Goal: Information Seeking & Learning: Compare options

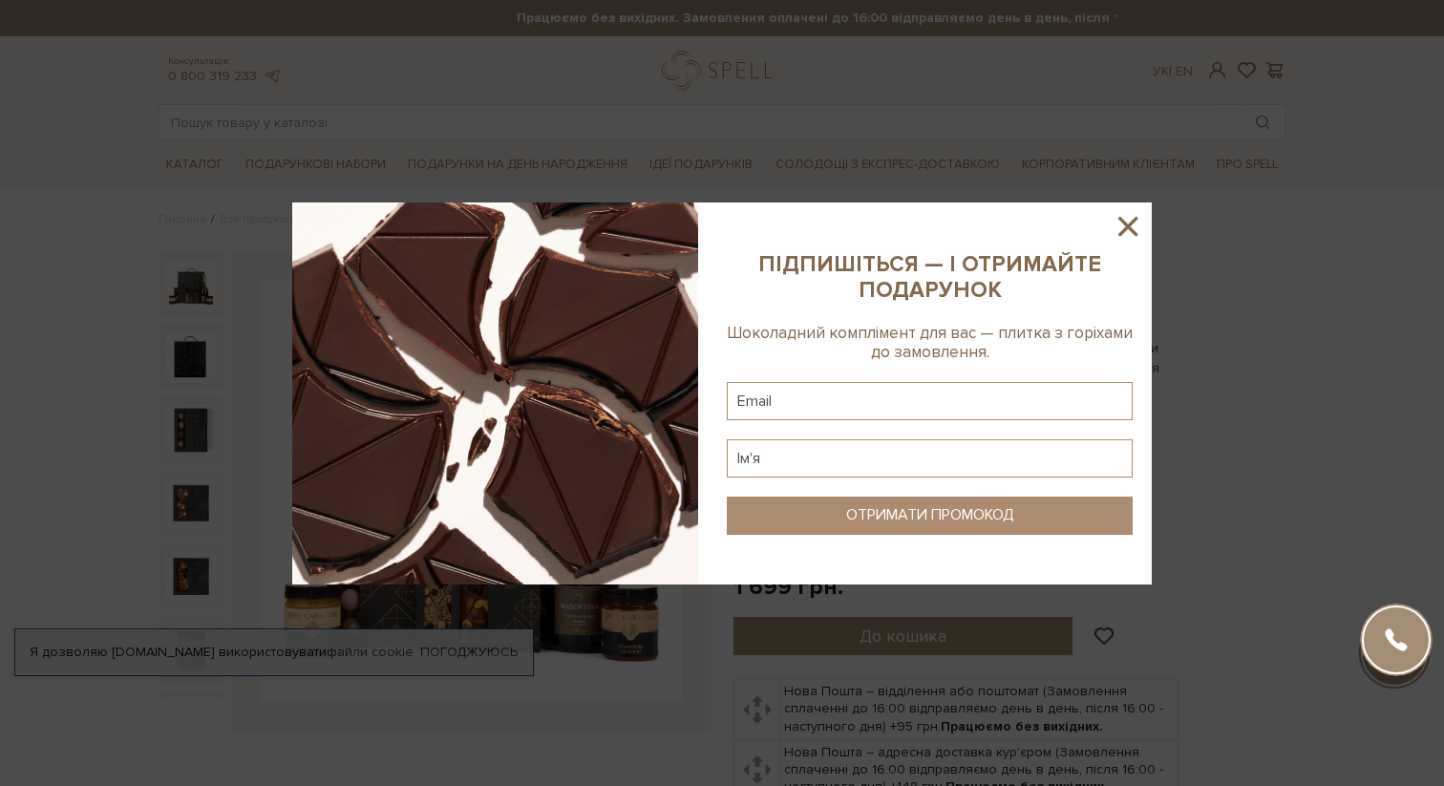
click at [1140, 223] on icon at bounding box center [1128, 226] width 32 height 32
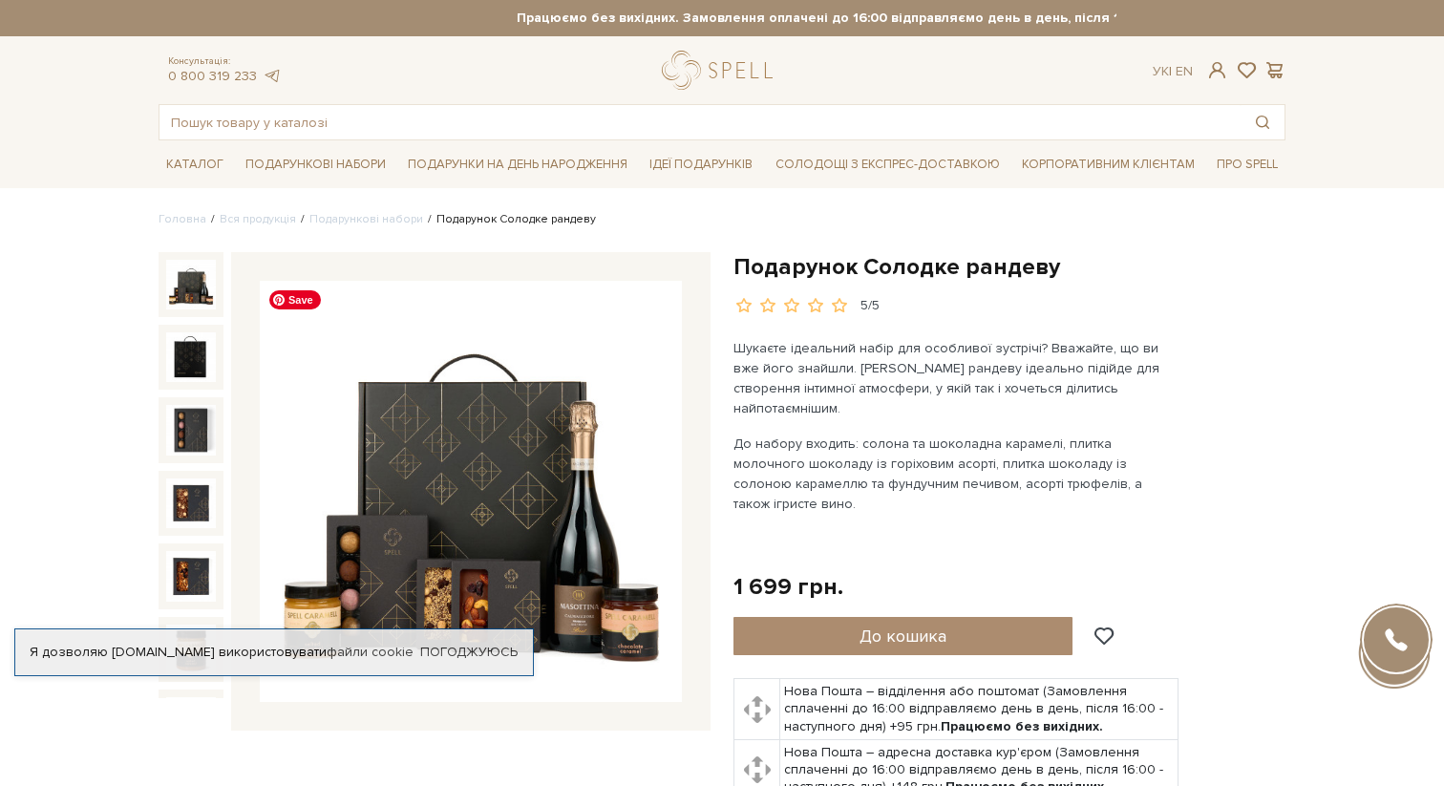
click at [530, 507] on img at bounding box center [471, 492] width 422 height 422
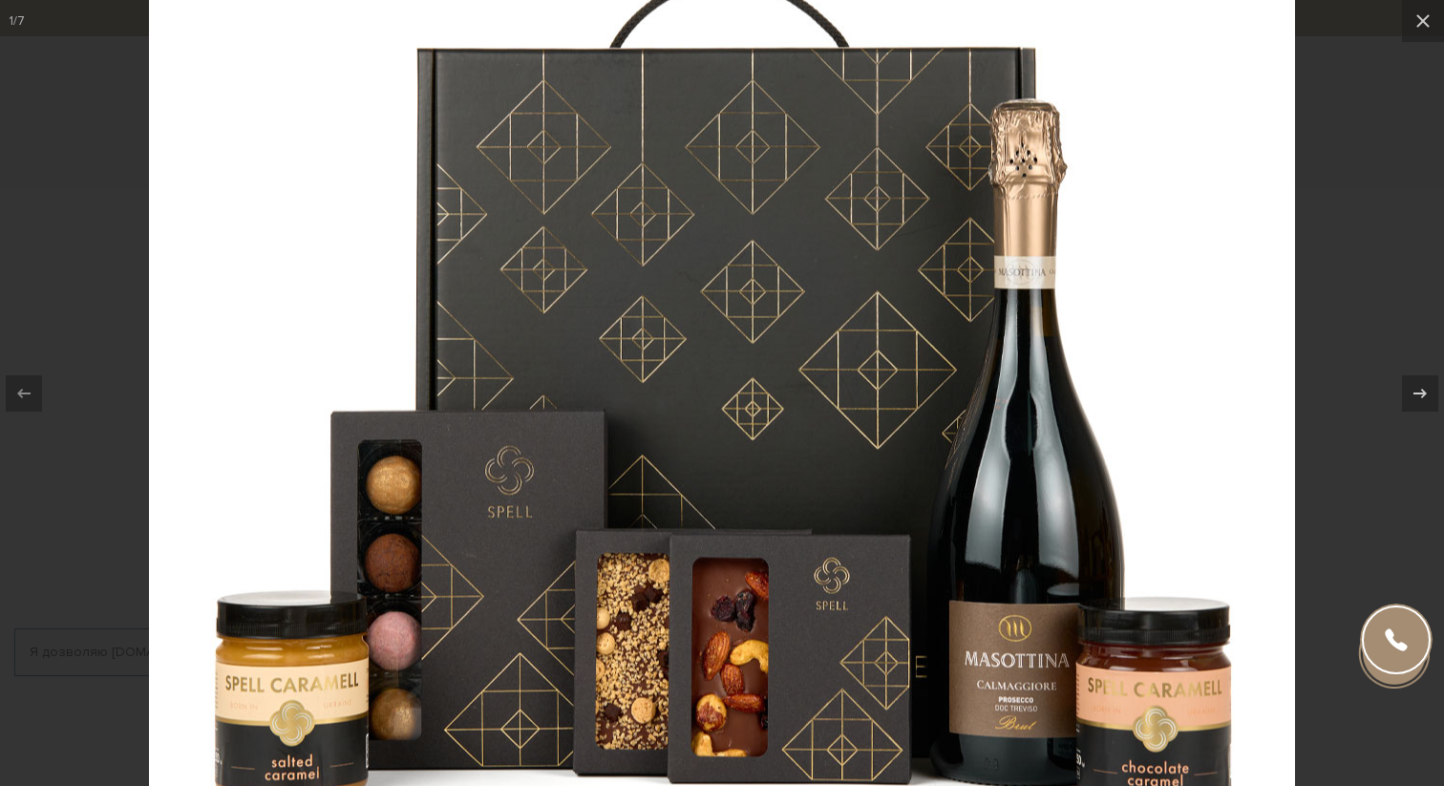
click at [1397, 244] on div at bounding box center [722, 393] width 1444 height 786
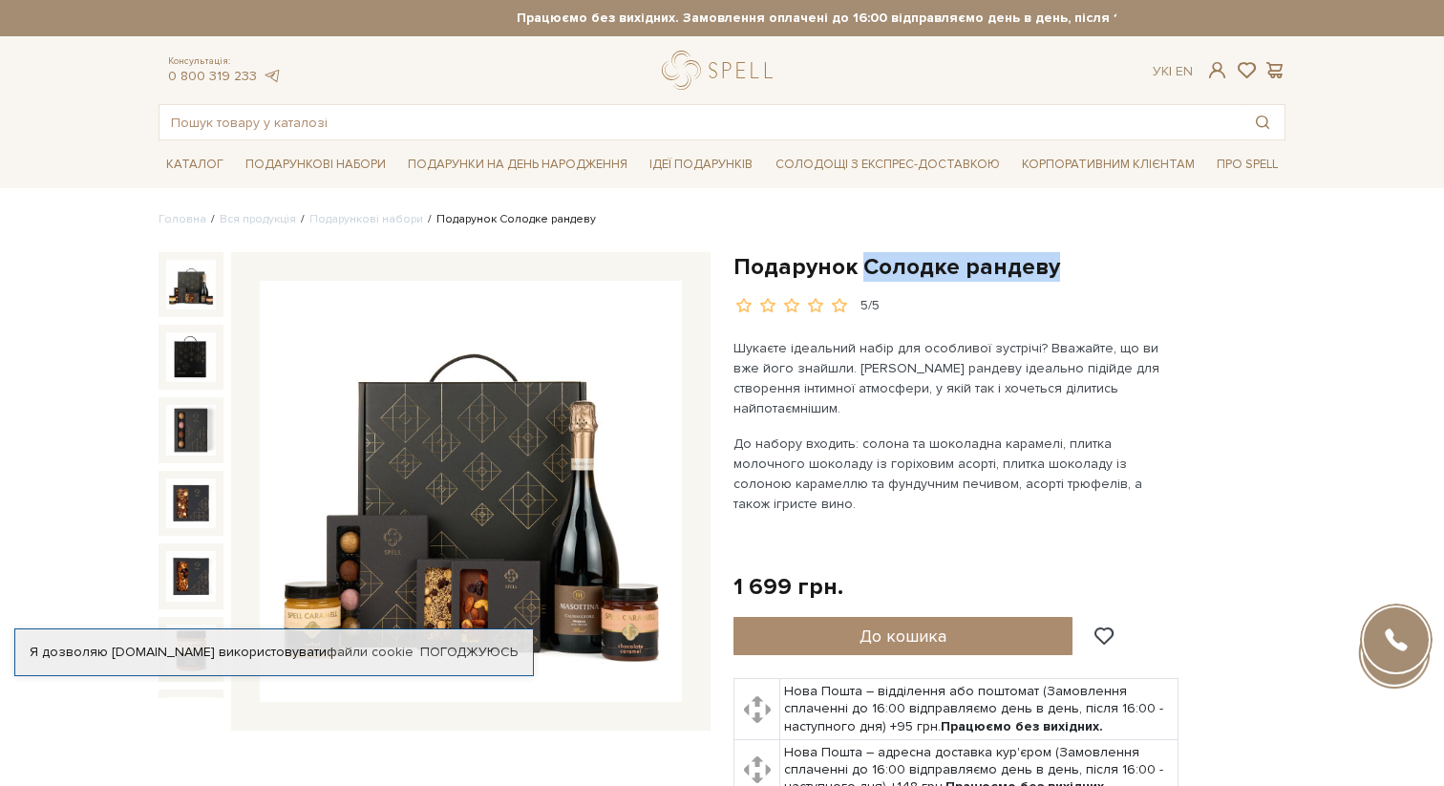
drag, startPoint x: 864, startPoint y: 265, endPoint x: 1046, endPoint y: 264, distance: 181.4
click at [1046, 264] on h1 "Подарунок Солодке рандеву" at bounding box center [1009, 267] width 552 height 30
copy h1 "Солодке рандеву"
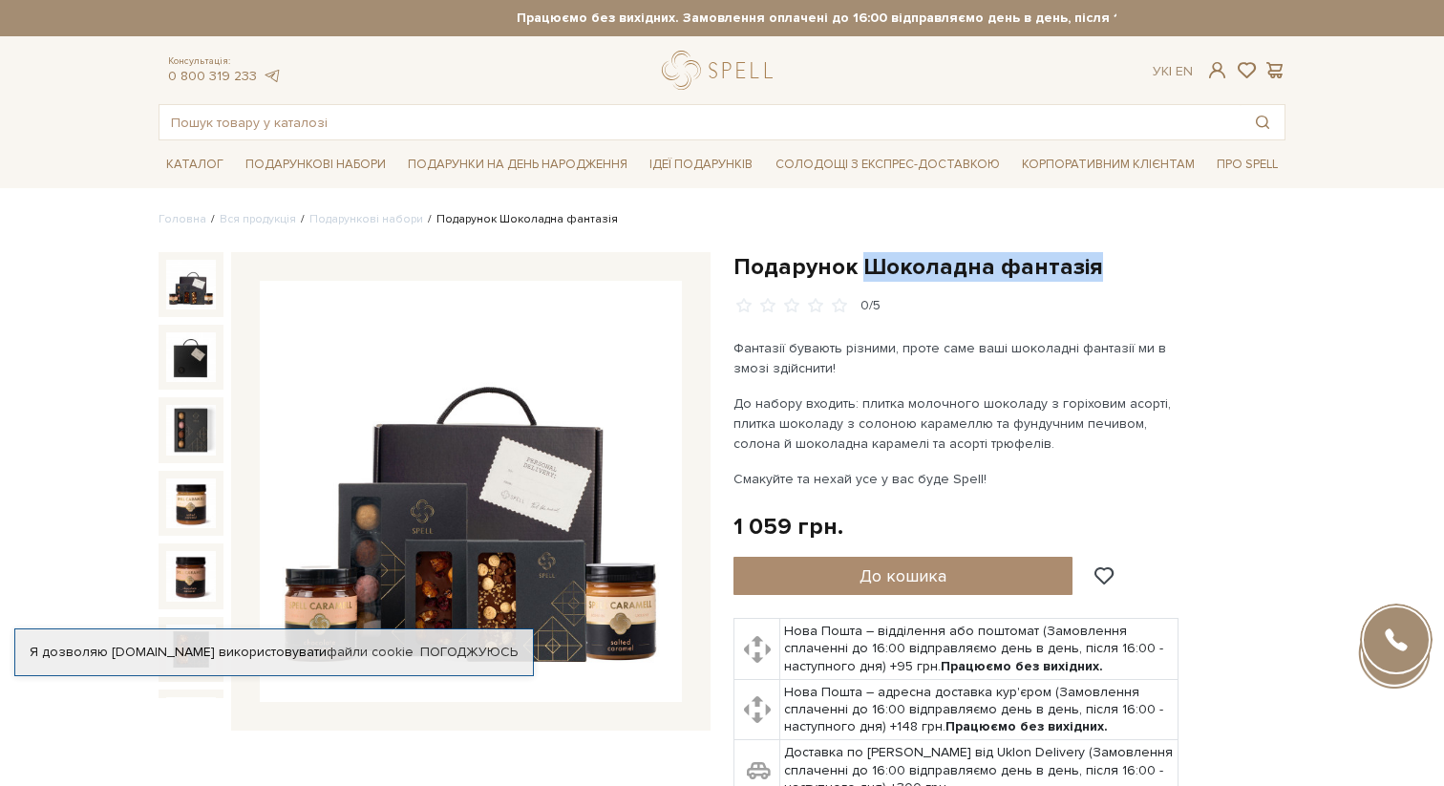
drag, startPoint x: 860, startPoint y: 263, endPoint x: 1122, endPoint y: 261, distance: 261.7
click at [1122, 261] on h1 "Подарунок Шоколадна фантазія" at bounding box center [1009, 267] width 552 height 30
copy h1 "Шоколадна фантазія"
click at [568, 441] on img at bounding box center [471, 492] width 422 height 422
drag, startPoint x: 598, startPoint y: 431, endPoint x: 772, endPoint y: 0, distance: 464.4
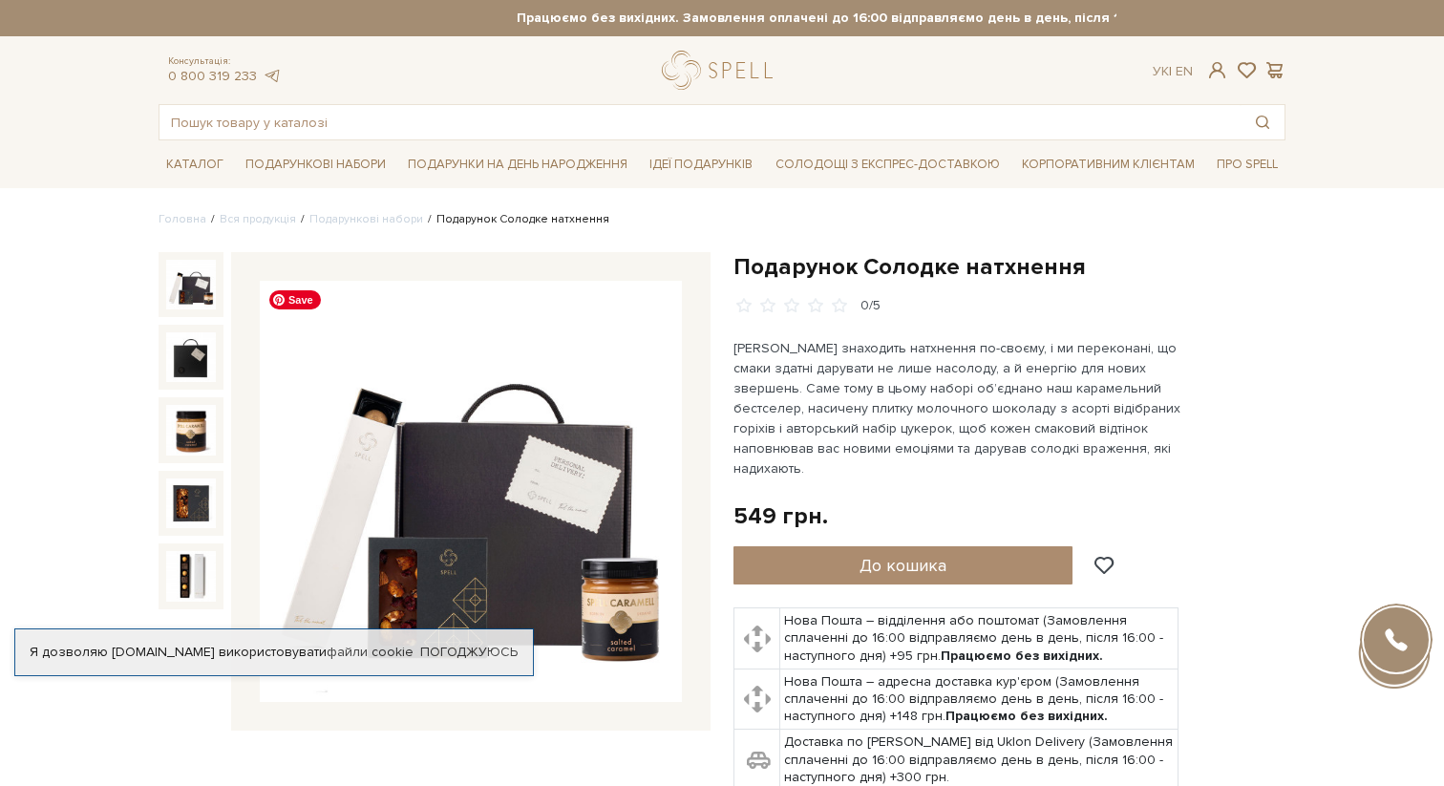
click at [527, 520] on img at bounding box center [471, 492] width 422 height 422
drag, startPoint x: 1073, startPoint y: 265, endPoint x: 863, endPoint y: 265, distance: 210.1
drag, startPoint x: 859, startPoint y: 267, endPoint x: 1096, endPoint y: 266, distance: 236.8
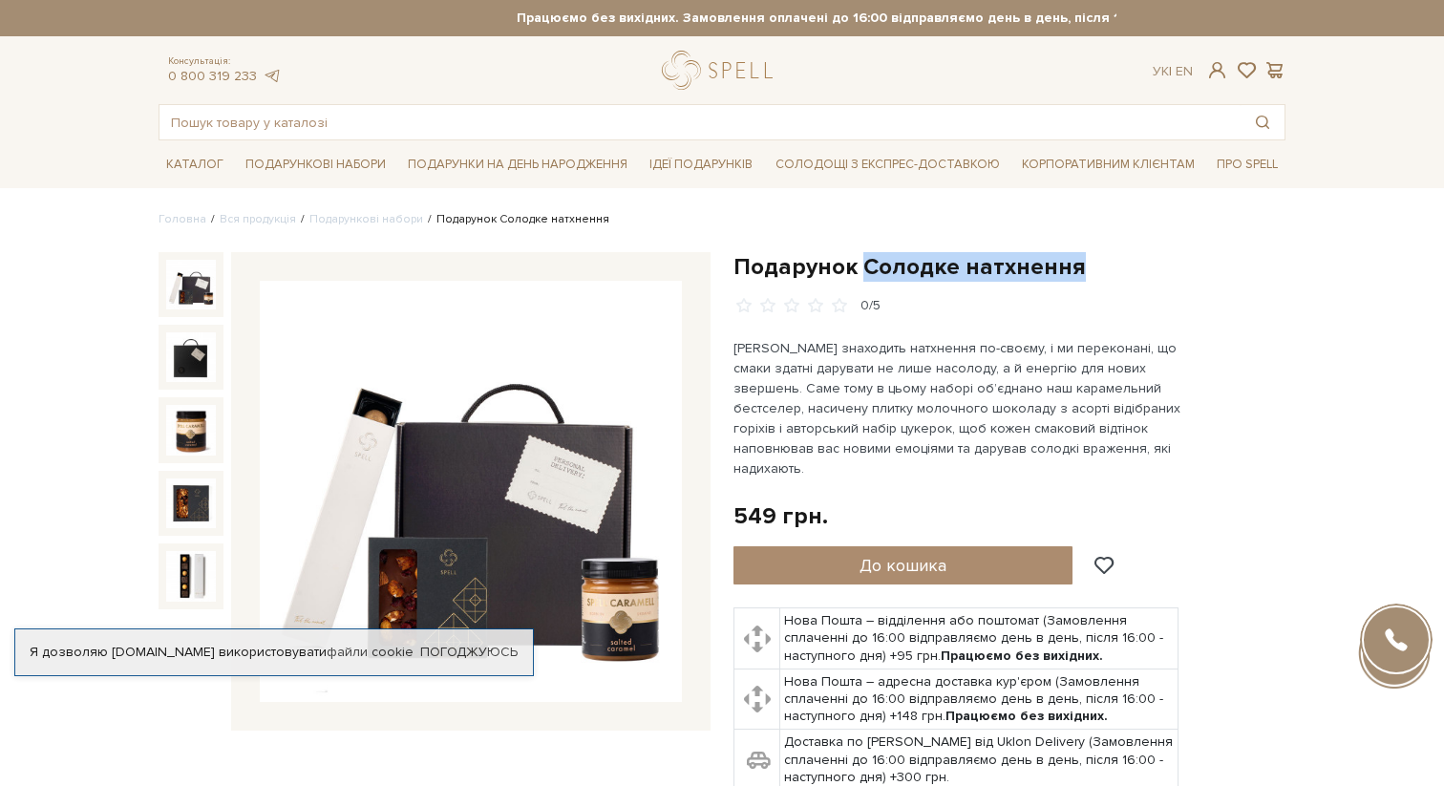
click at [1096, 266] on h1 "Подарунок Солодке натхнення" at bounding box center [1009, 267] width 552 height 30
copy h1 "Солодке натхнення"
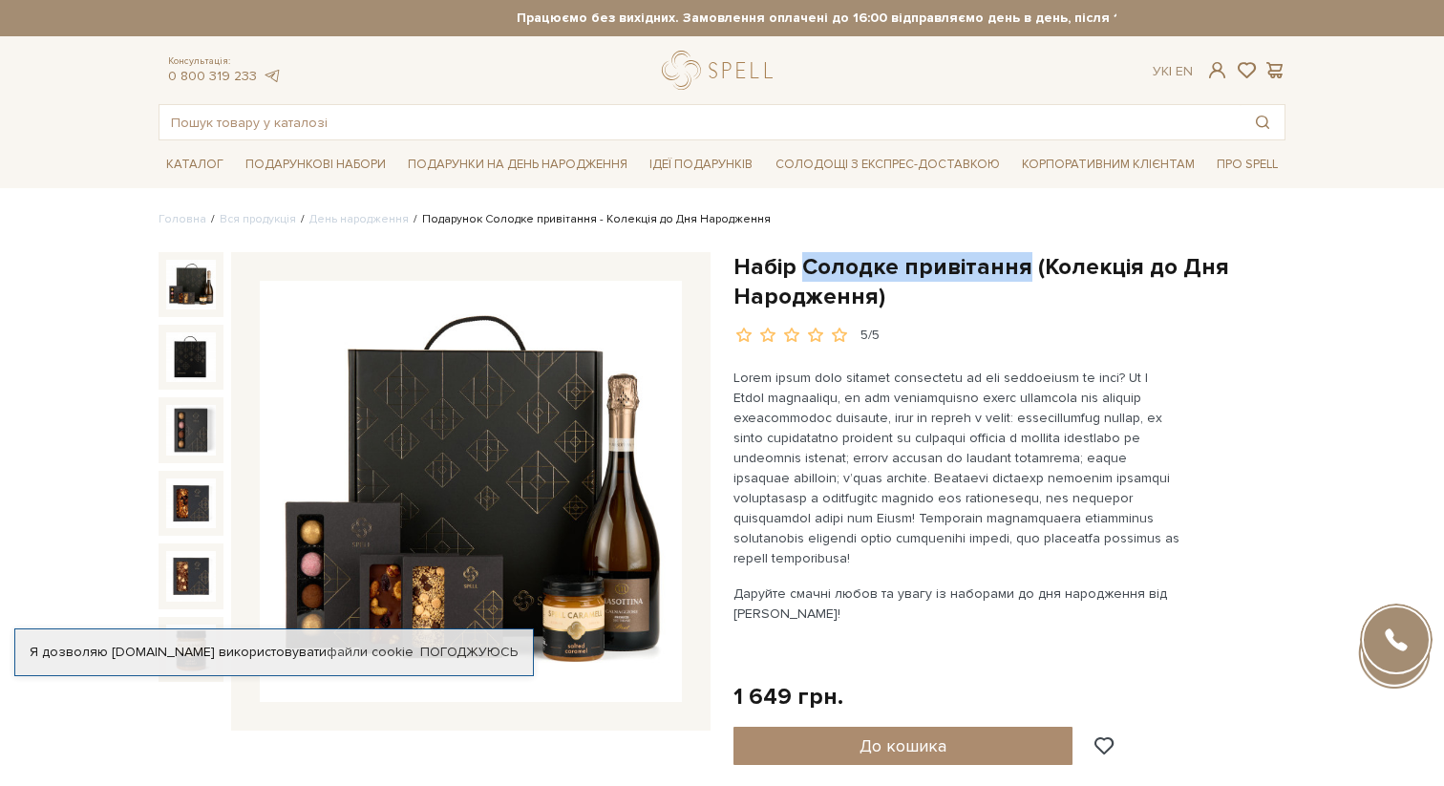
drag, startPoint x: 803, startPoint y: 263, endPoint x: 1018, endPoint y: 262, distance: 214.9
click at [1018, 262] on h1 "Набір Солодке привітання (Колекція до Дня Народження)" at bounding box center [1009, 281] width 552 height 59
copy h1 "Солодке привітання"
click at [453, 538] on img at bounding box center [471, 492] width 422 height 422
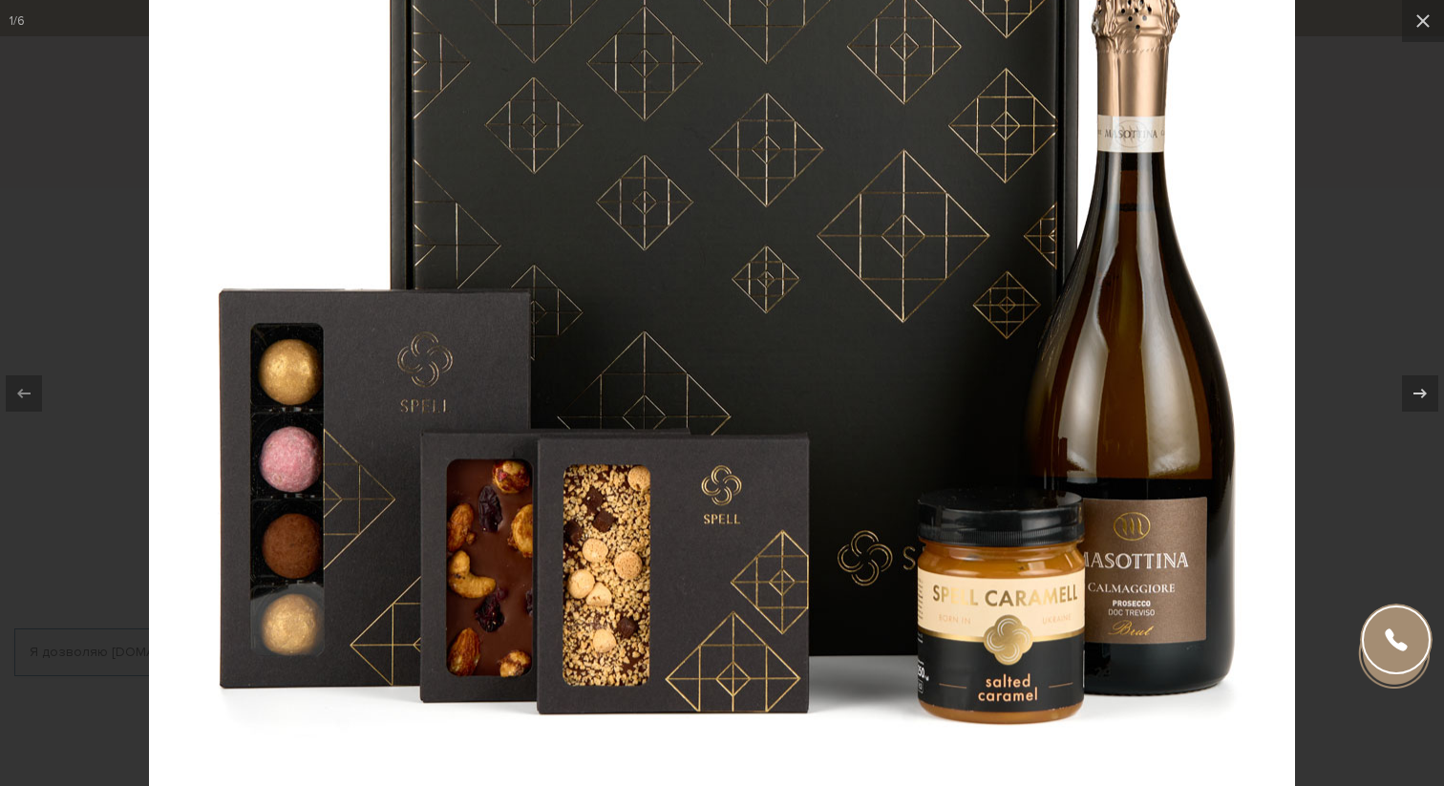
drag, startPoint x: 487, startPoint y: 510, endPoint x: 753, endPoint y: 0, distance: 575.4
click at [0, 0] on div at bounding box center [722, 393] width 1444 height 786
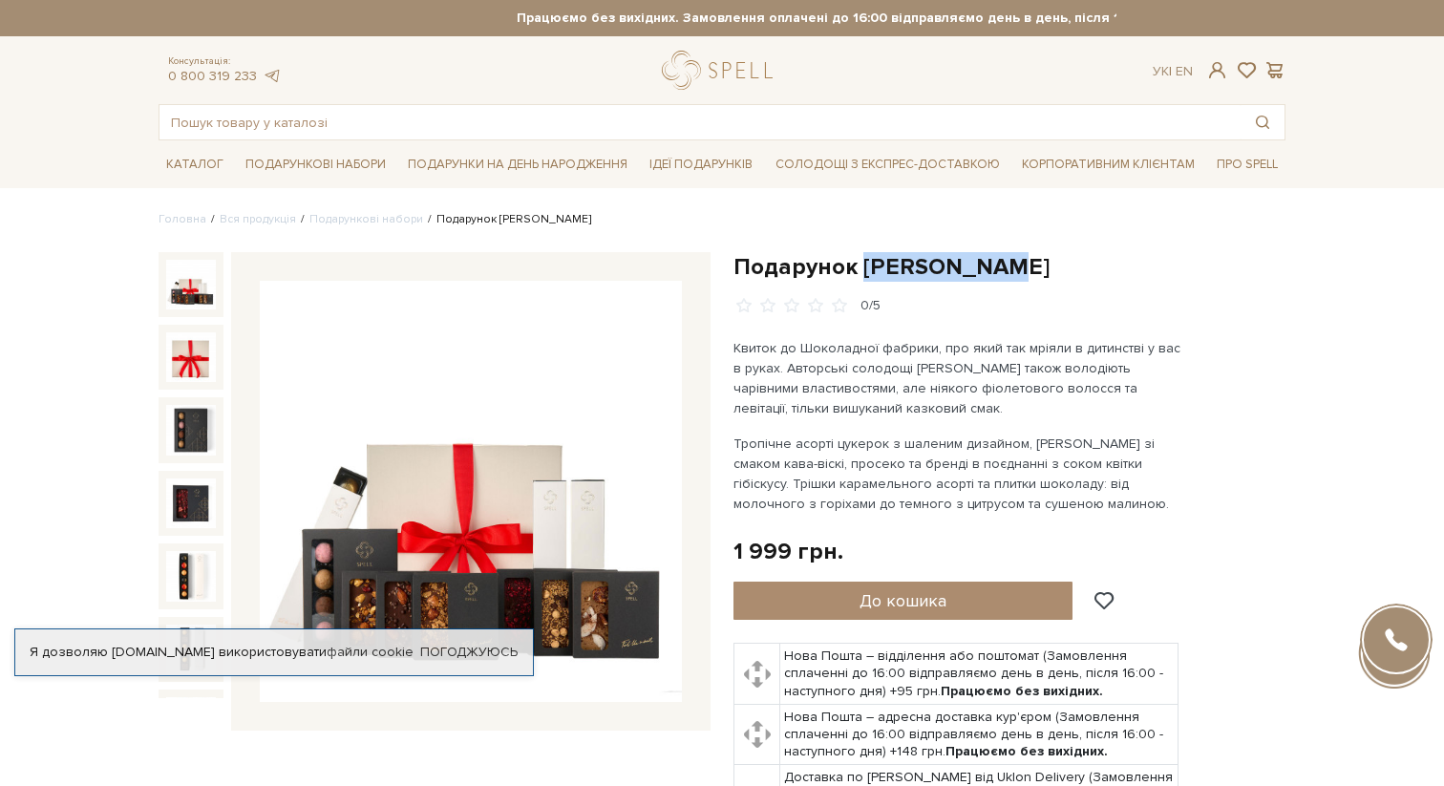
drag, startPoint x: 859, startPoint y: 262, endPoint x: 990, endPoint y: 262, distance: 131.8
click at [990, 262] on h1 "Подарунок Віллі Вонки" at bounding box center [1009, 267] width 552 height 30
copy h1 "Віллі Вонки"
click at [578, 440] on img at bounding box center [471, 492] width 422 height 422
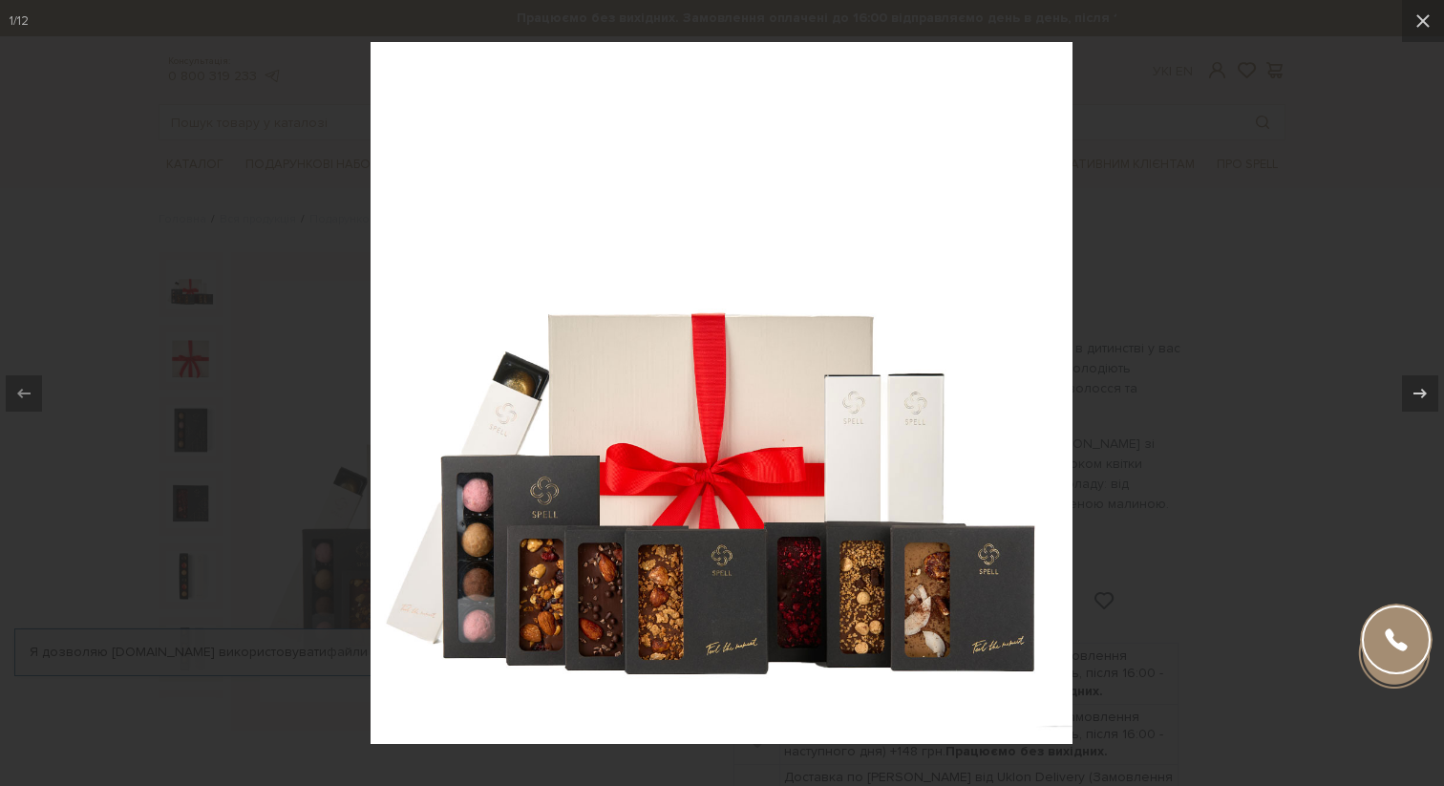
drag, startPoint x: 578, startPoint y: 440, endPoint x: 689, endPoint y: 4, distance: 450.5
click at [0, 0] on div at bounding box center [722, 393] width 1444 height 786
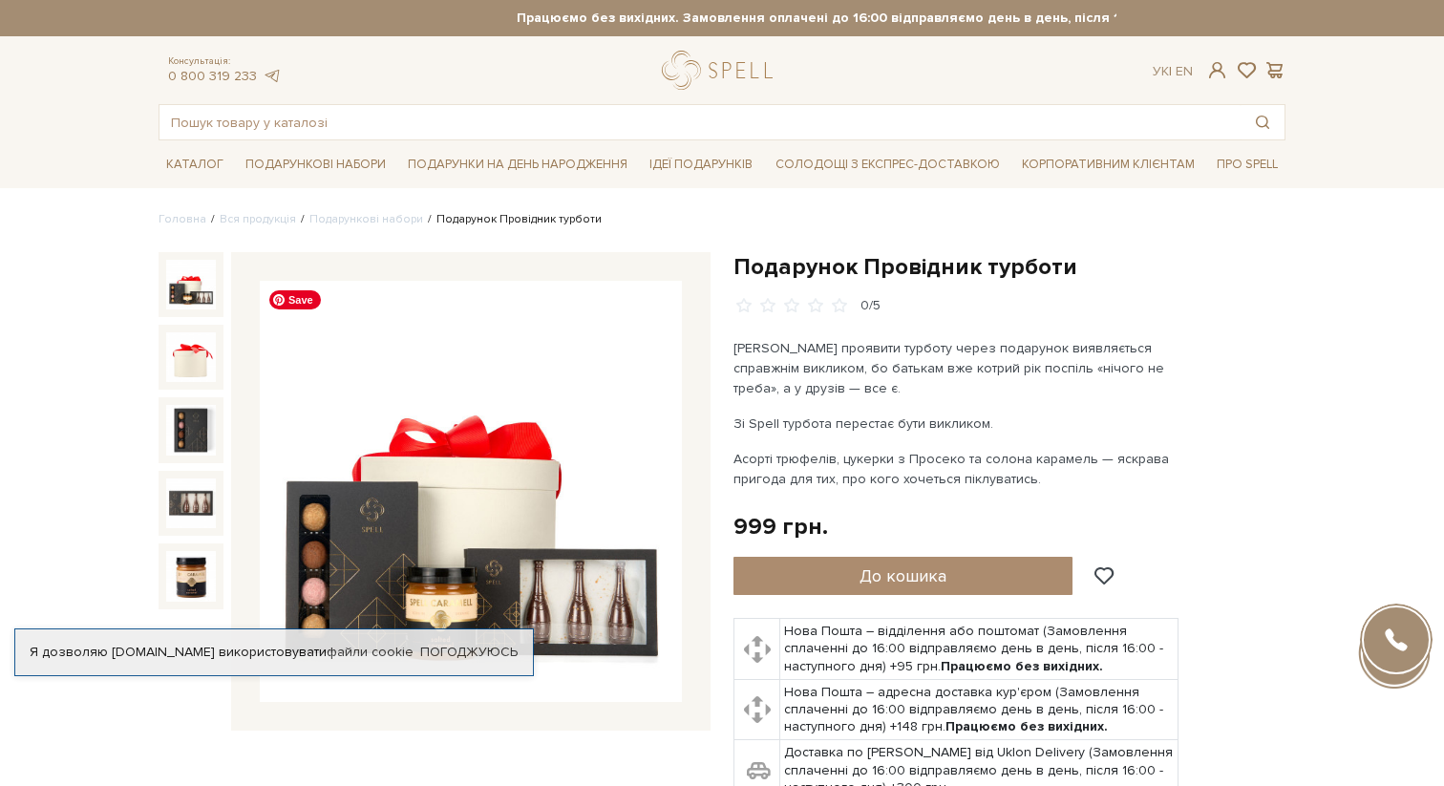
click at [497, 493] on img at bounding box center [471, 492] width 422 height 422
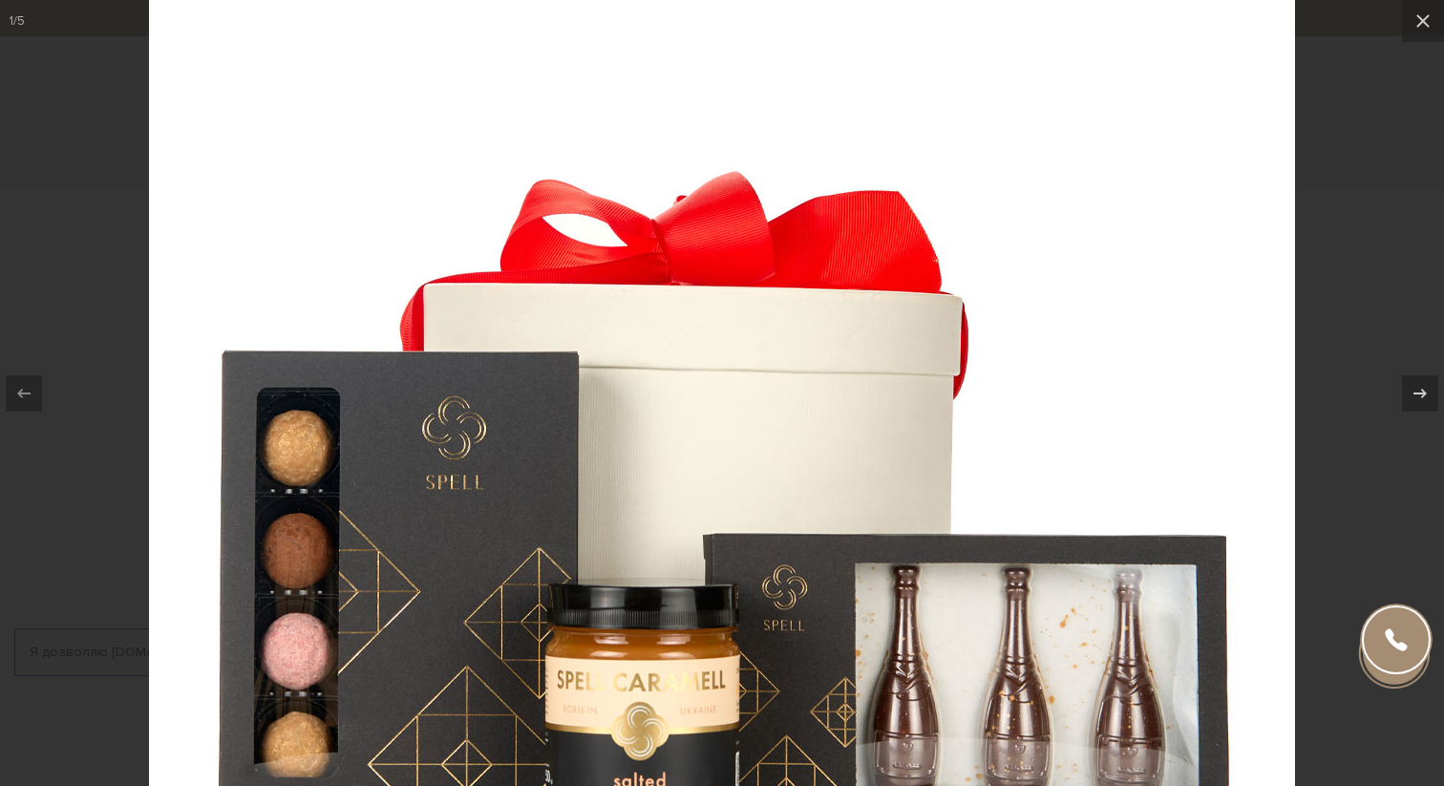
drag, startPoint x: 650, startPoint y: 448, endPoint x: 473, endPoint y: 0, distance: 481.8
click at [0, 0] on div at bounding box center [722, 393] width 1444 height 786
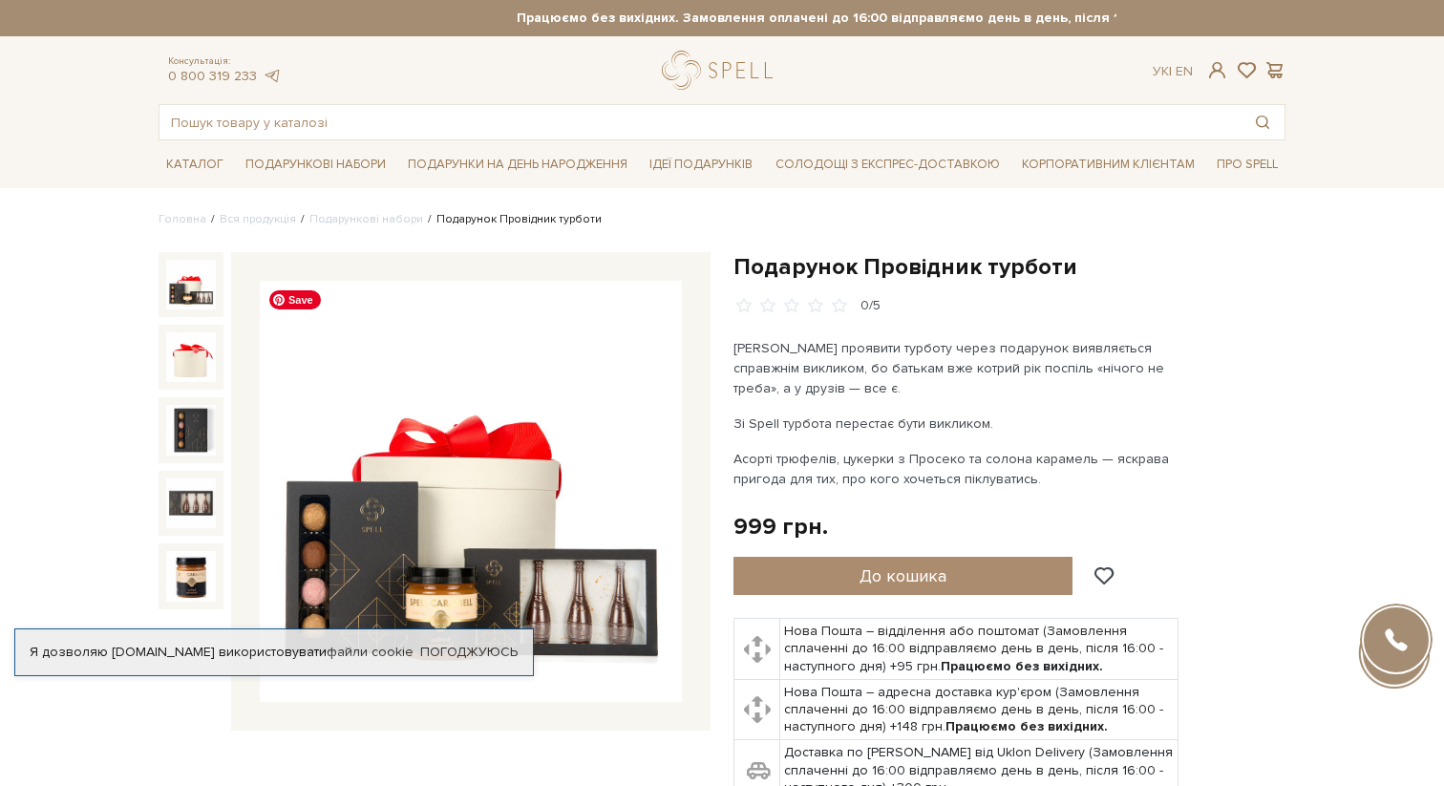
click at [490, 452] on img at bounding box center [471, 492] width 422 height 422
drag, startPoint x: 608, startPoint y: 489, endPoint x: 874, endPoint y: 10, distance: 548.0
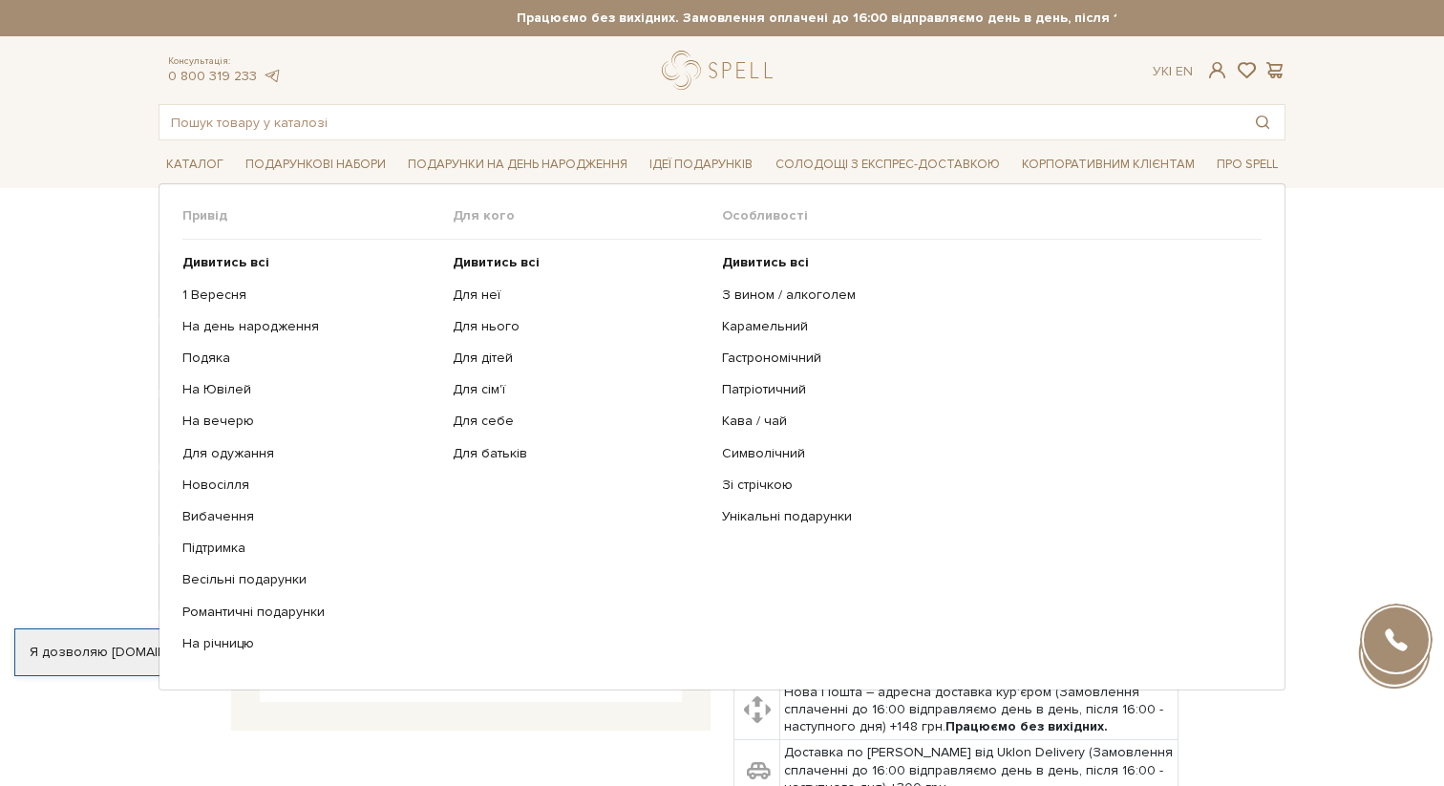
click at [467, 485] on ul "Дивитись всі Для неї Для нього Для дітей Для сім'ї Для себе" at bounding box center [588, 453] width 270 height 427
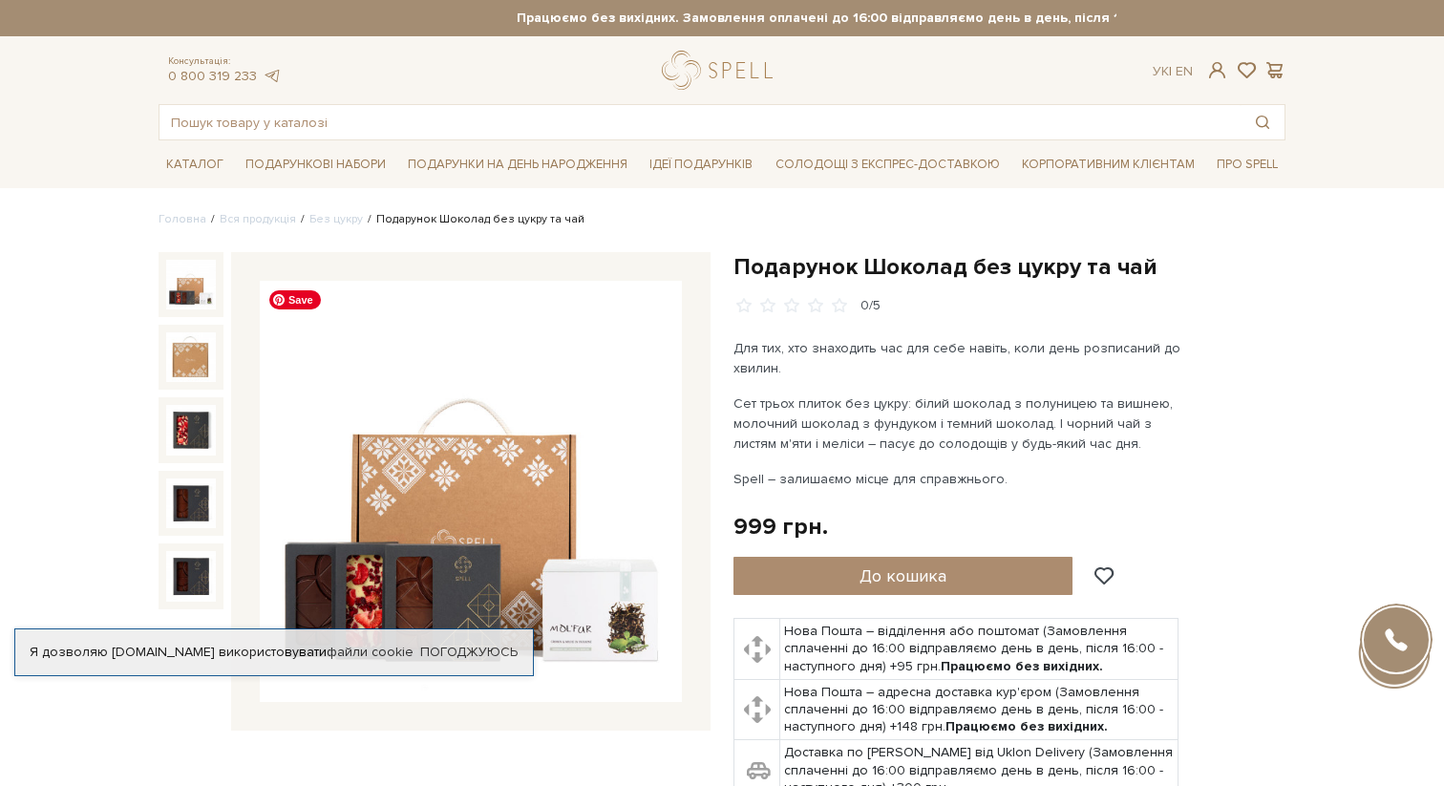
click at [523, 539] on img at bounding box center [471, 492] width 422 height 422
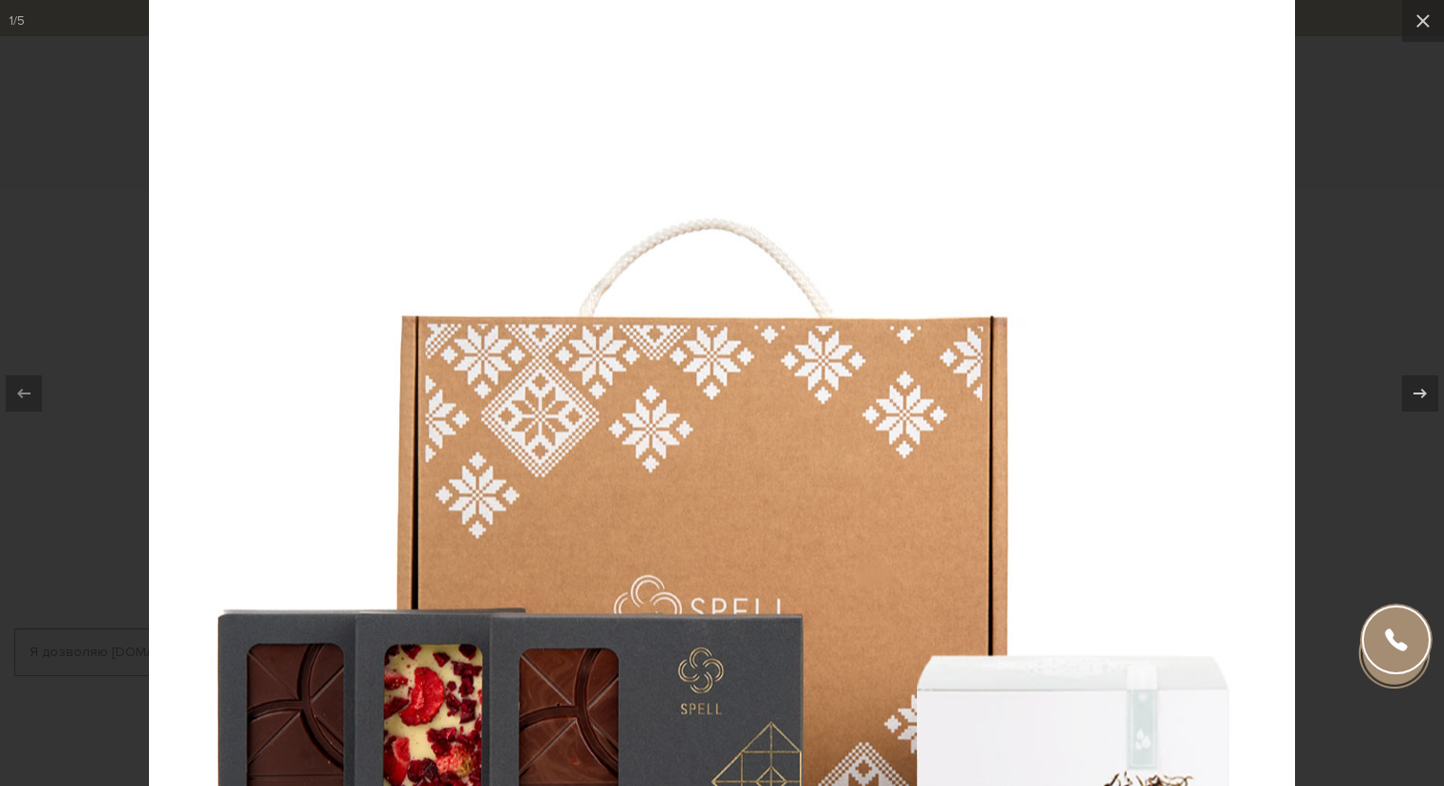
click at [1353, 108] on div at bounding box center [722, 393] width 1444 height 786
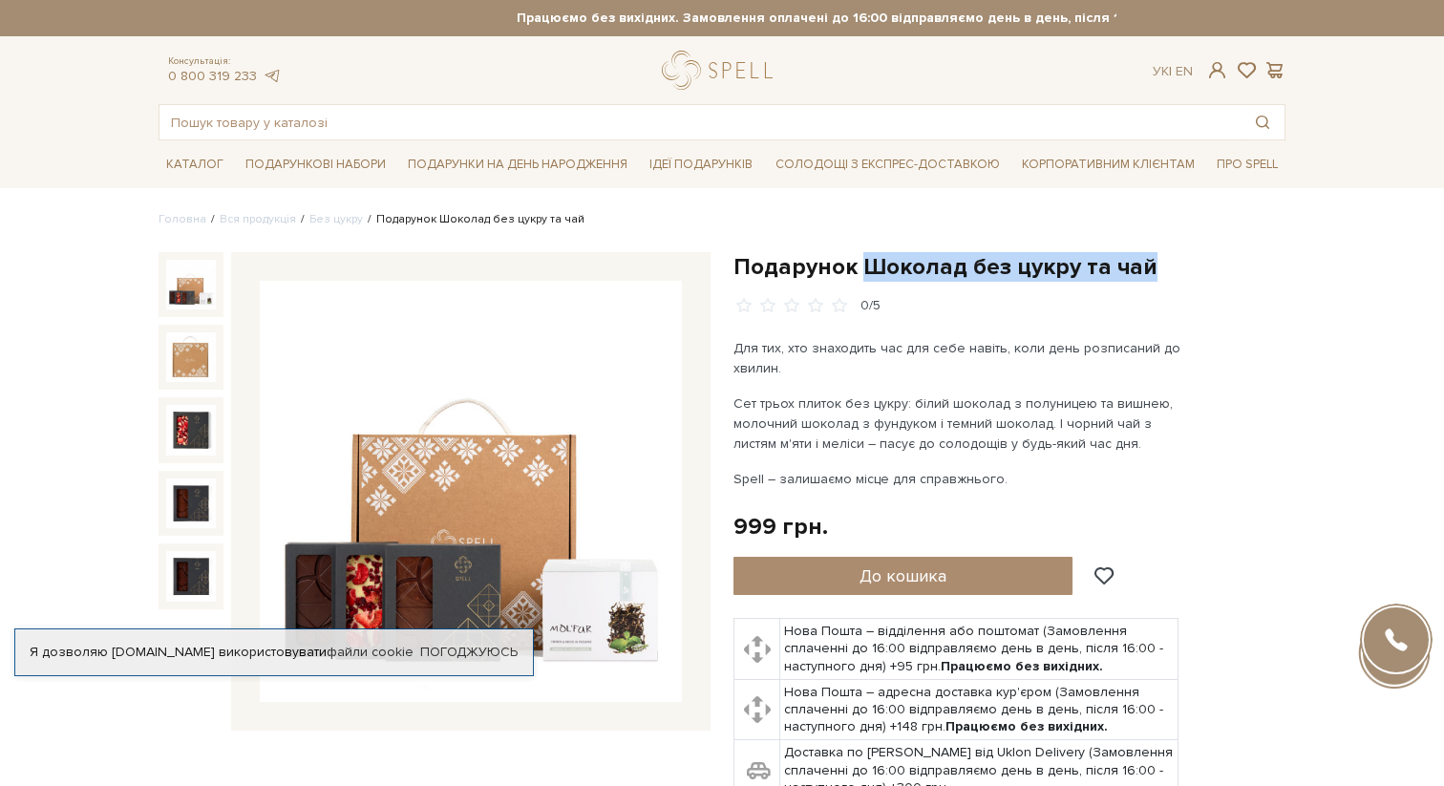
drag, startPoint x: 857, startPoint y: 265, endPoint x: 1143, endPoint y: 267, distance: 286.5
click at [1143, 267] on h1 "Подарунок Шоколад без цукру та чай" at bounding box center [1009, 267] width 552 height 30
copy h1 "Шоколад без цукру та чай"
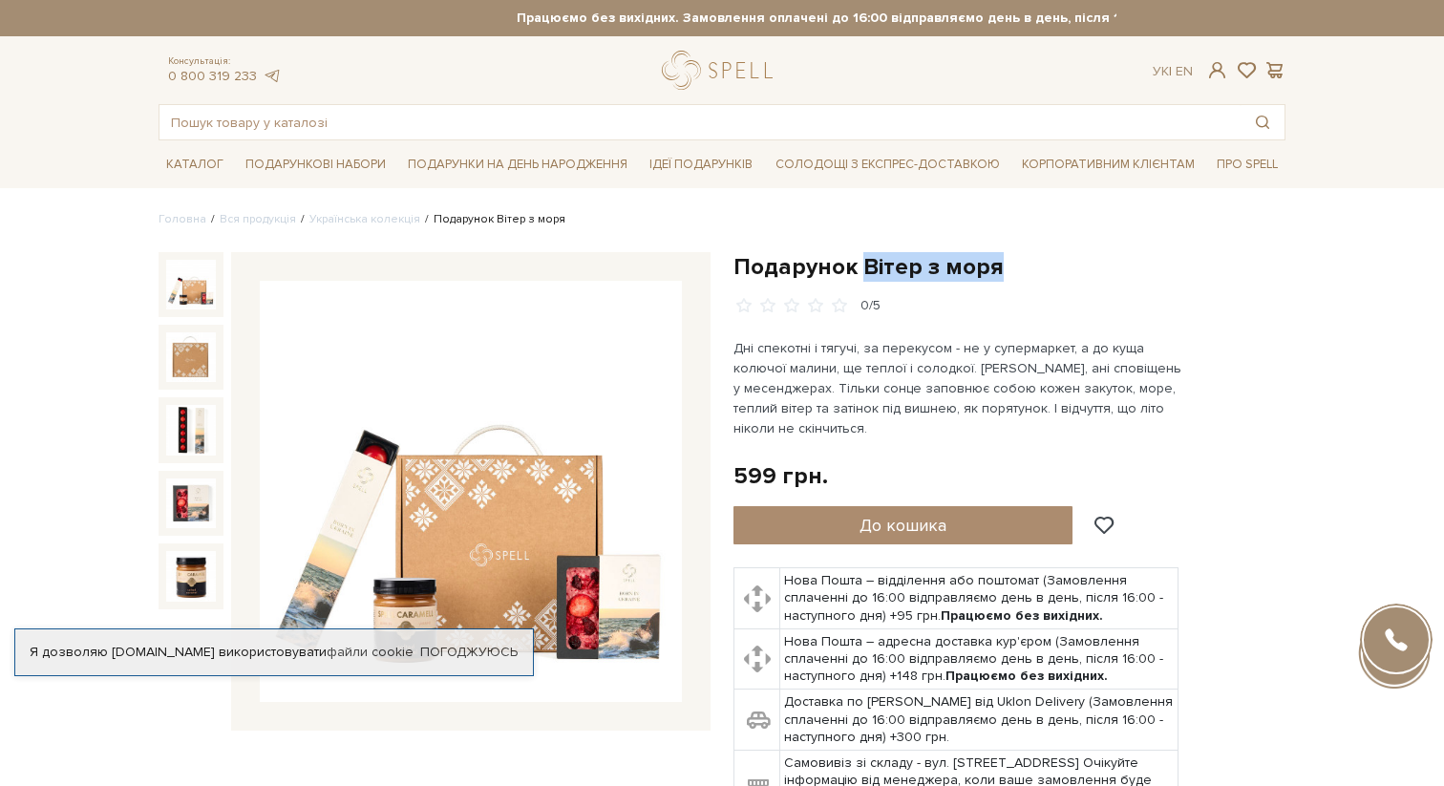
drag, startPoint x: 859, startPoint y: 263, endPoint x: 1008, endPoint y: 263, distance: 148.0
click at [1008, 263] on h1 "Подарунок Вітер з моря" at bounding box center [1009, 267] width 552 height 30
copy h1 "Вітер з моря"
click at [530, 452] on img at bounding box center [471, 492] width 422 height 422
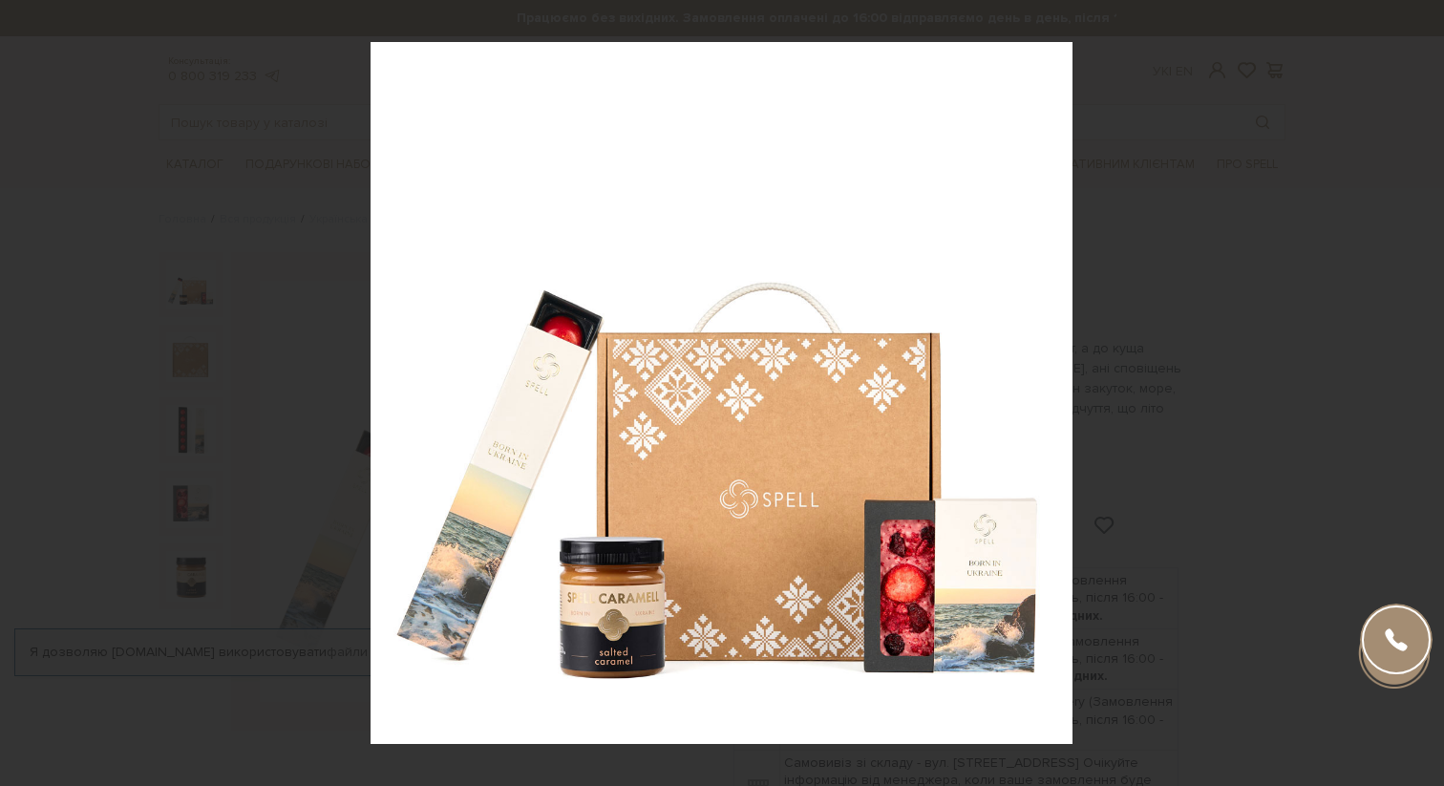
click at [0, 0] on div at bounding box center [722, 393] width 1444 height 786
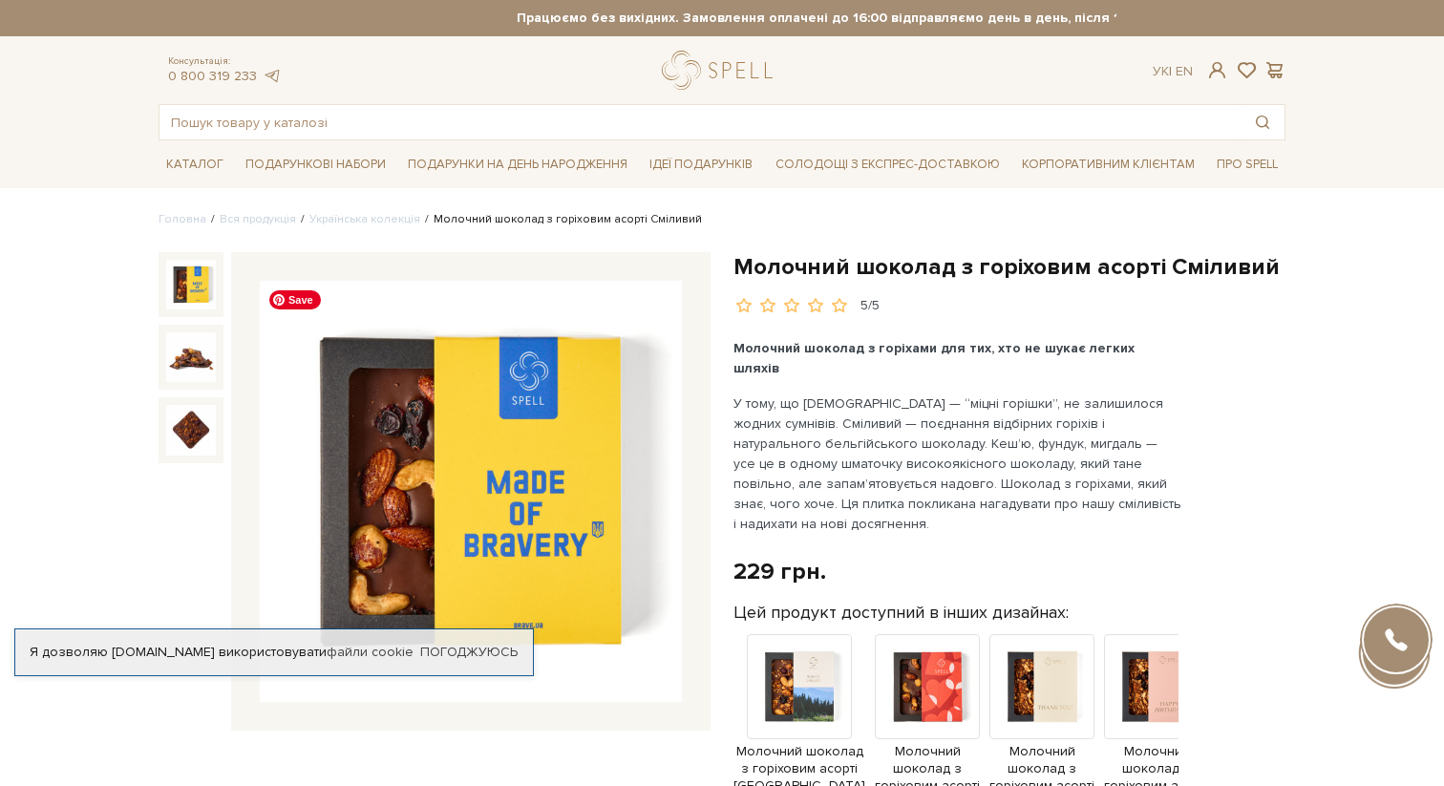
click at [542, 485] on img at bounding box center [471, 492] width 422 height 422
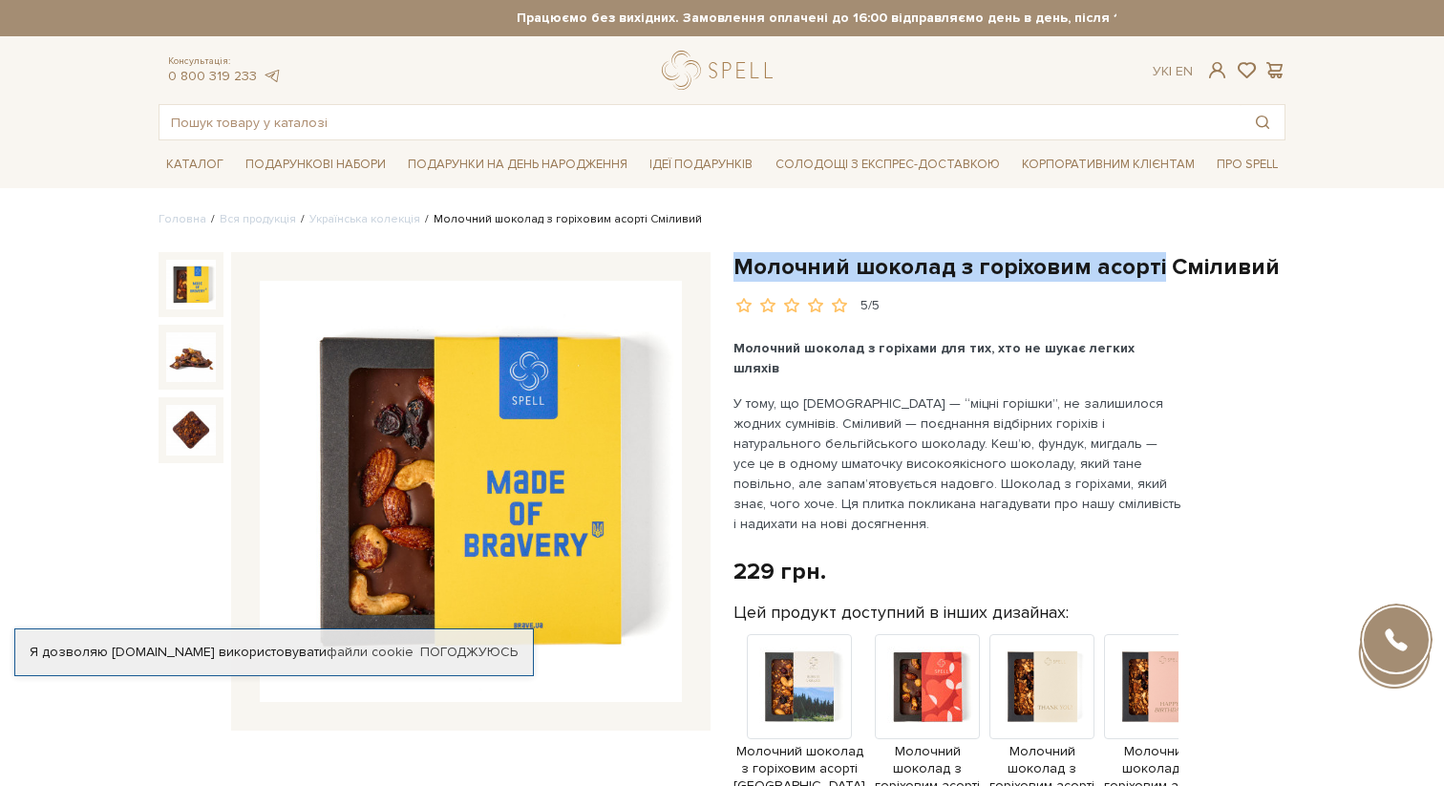
drag, startPoint x: 1151, startPoint y: 269, endPoint x: 738, endPoint y: 276, distance: 412.6
click at [738, 276] on h1 "Молочний шоколад з горіховим асорті Сміливий" at bounding box center [1009, 267] width 552 height 30
copy h1 "Молочний шоколад з горіховим асорті"
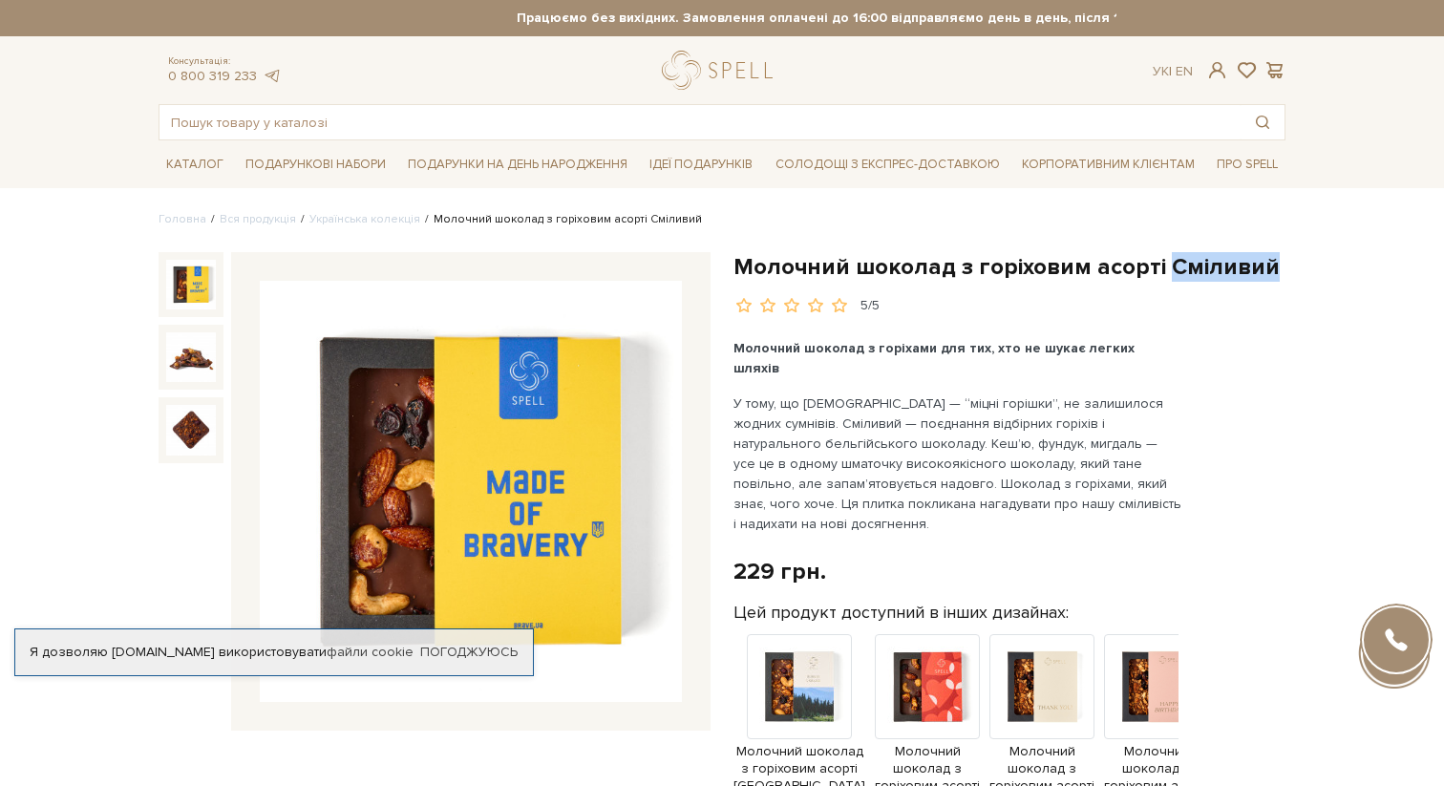
drag, startPoint x: 1159, startPoint y: 267, endPoint x: 1337, endPoint y: 267, distance: 177.6
copy h1 "Сміливий"
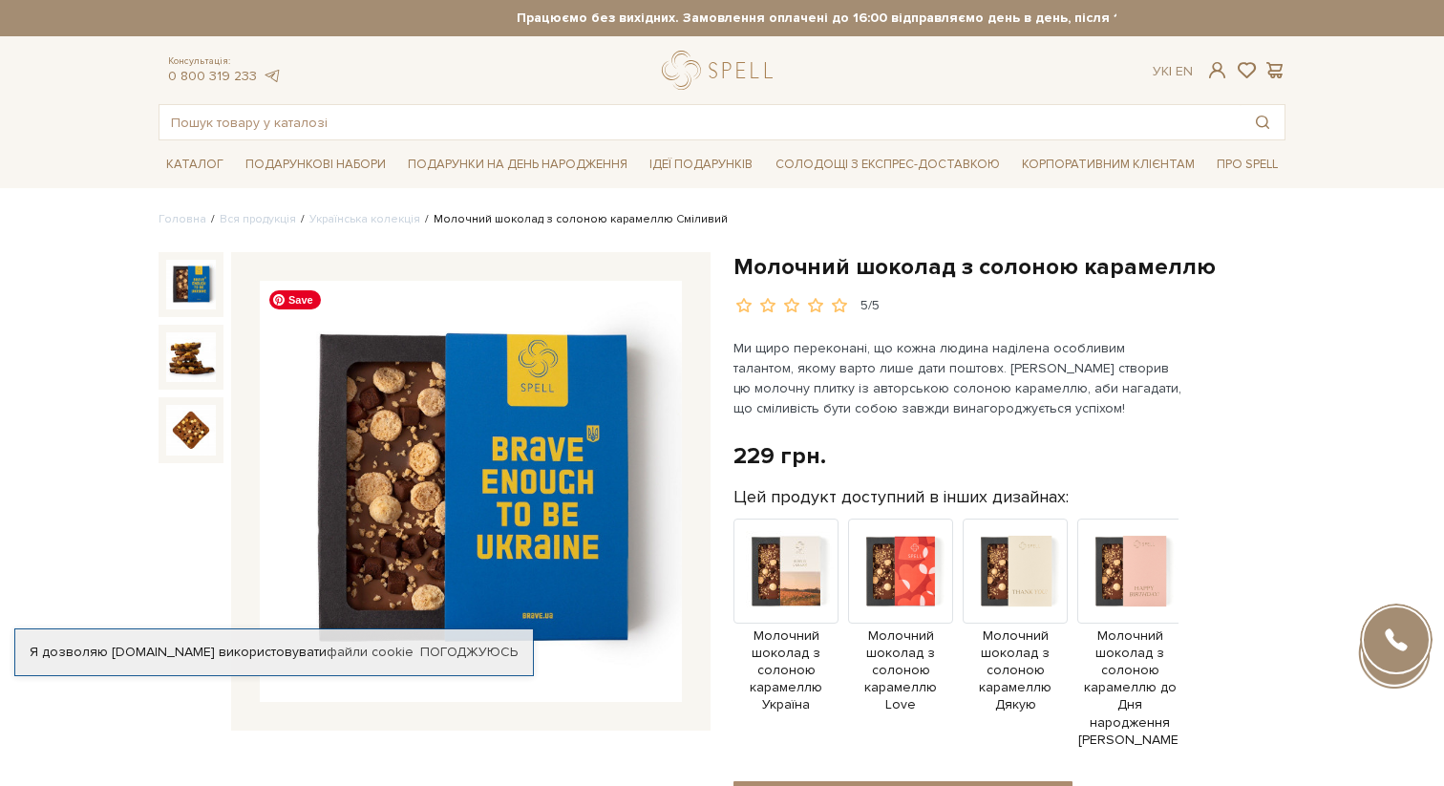
click at [532, 469] on img at bounding box center [471, 492] width 422 height 422
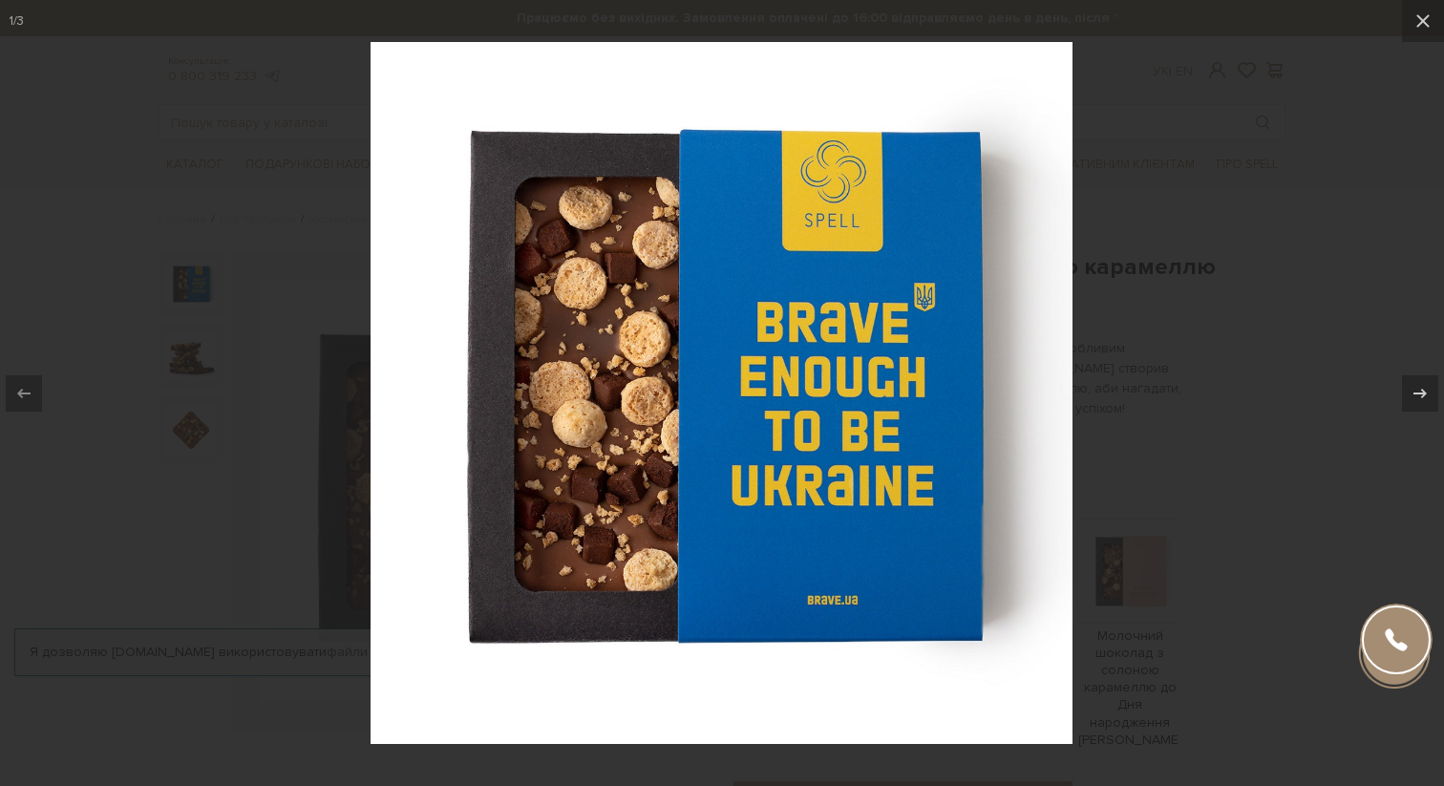
drag, startPoint x: 532, startPoint y: 469, endPoint x: 355, endPoint y: 526, distance: 185.7
click at [355, 526] on div at bounding box center [722, 393] width 1444 height 786
click at [1249, 334] on div at bounding box center [722, 393] width 1444 height 786
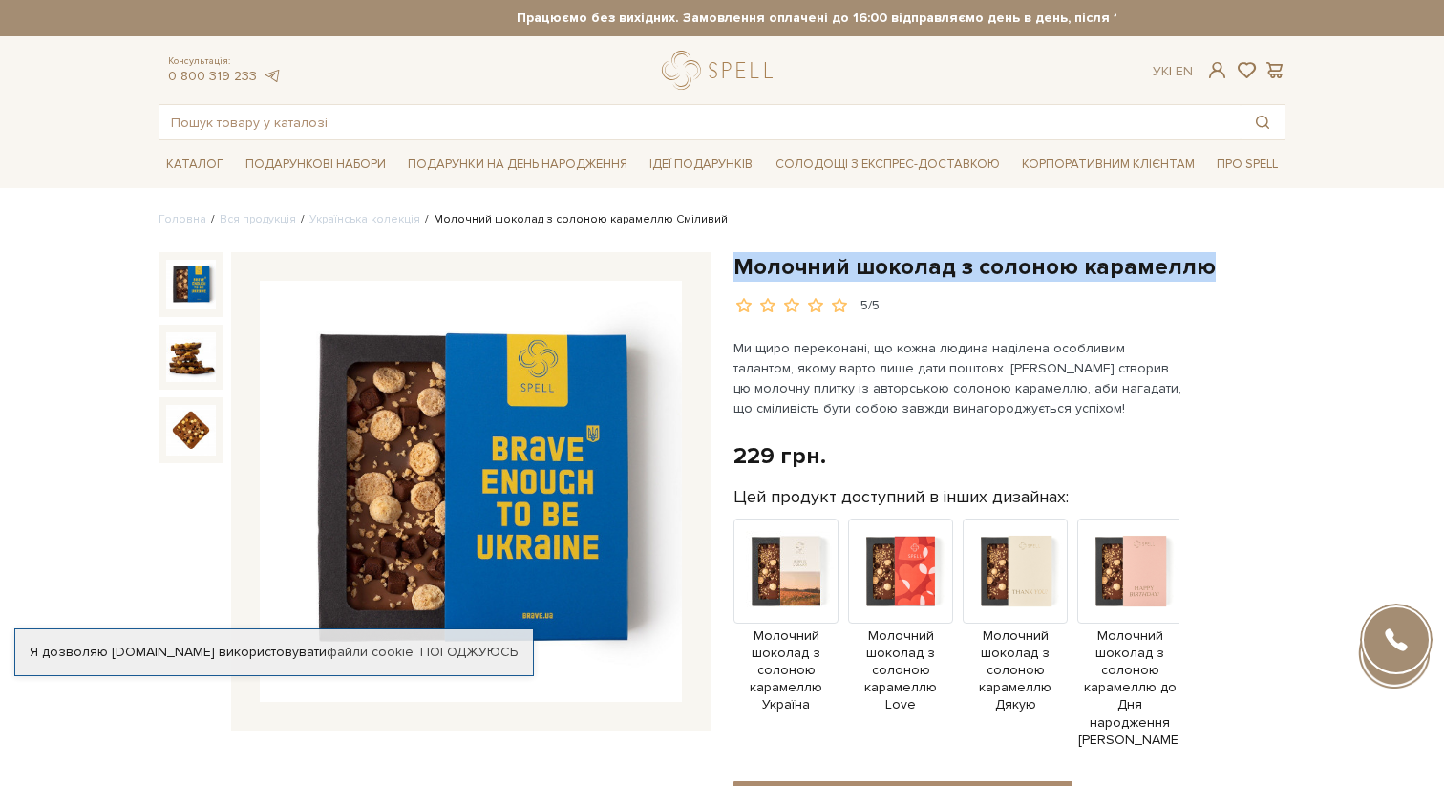
drag, startPoint x: 738, startPoint y: 266, endPoint x: 1198, endPoint y: 268, distance: 459.4
click at [1198, 268] on h1 "Молочний шоколад з солоною карамеллю" at bounding box center [1009, 267] width 552 height 30
copy h1 "Молочний шоколад з солоною карамеллю"
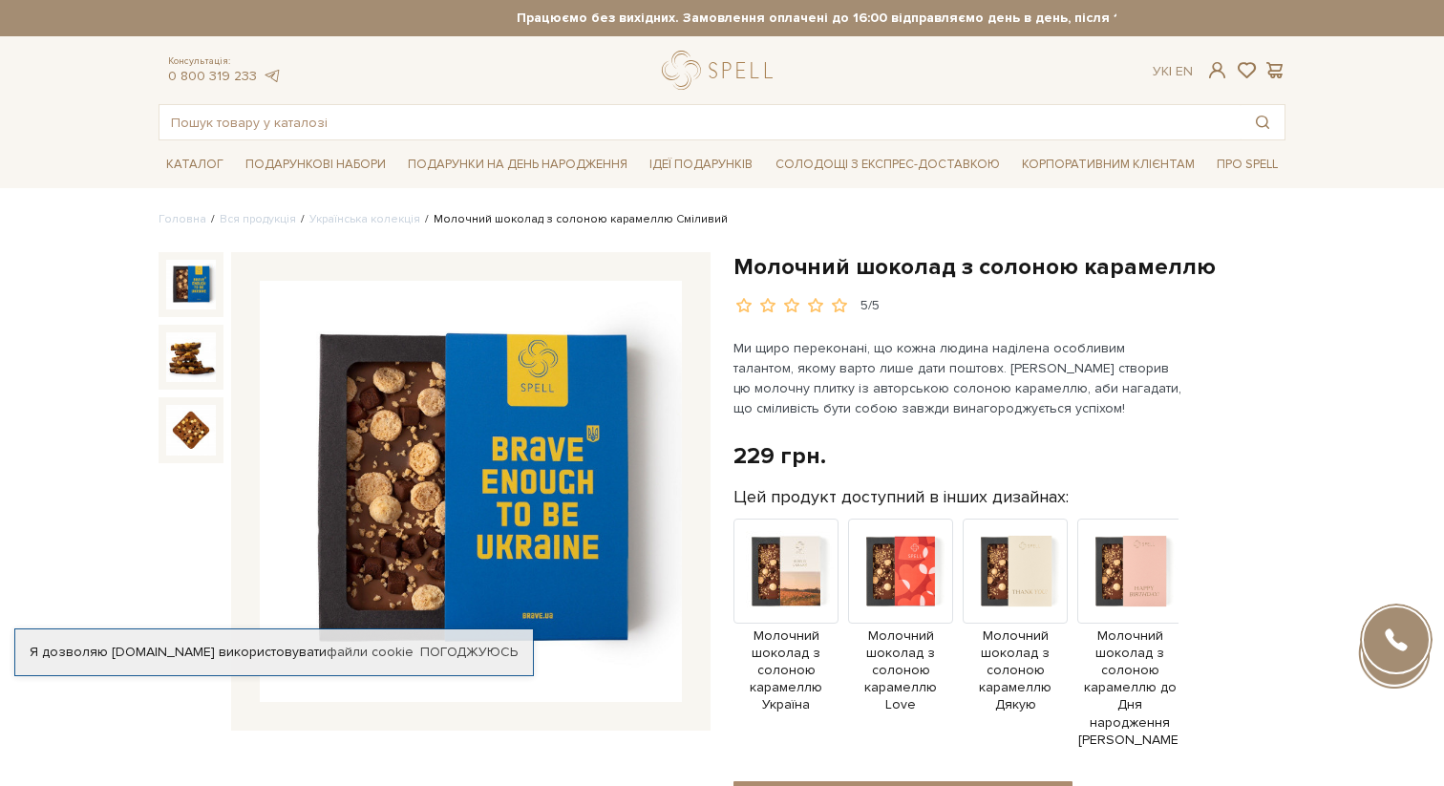
click at [1239, 318] on div "Молочний шоколад з солоною карамеллю 5/5" at bounding box center [1009, 678] width 552 height 852
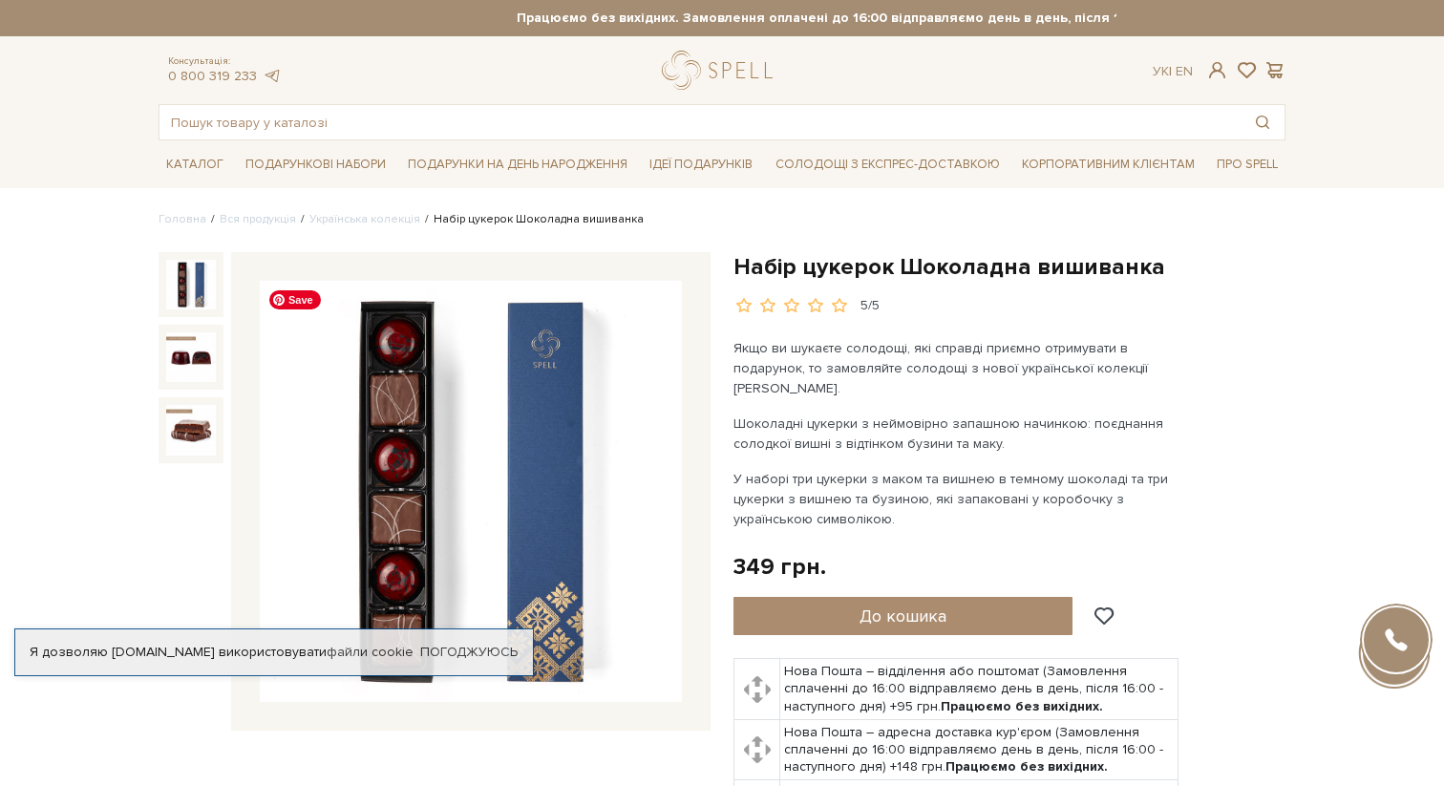
click at [496, 582] on img at bounding box center [471, 492] width 422 height 422
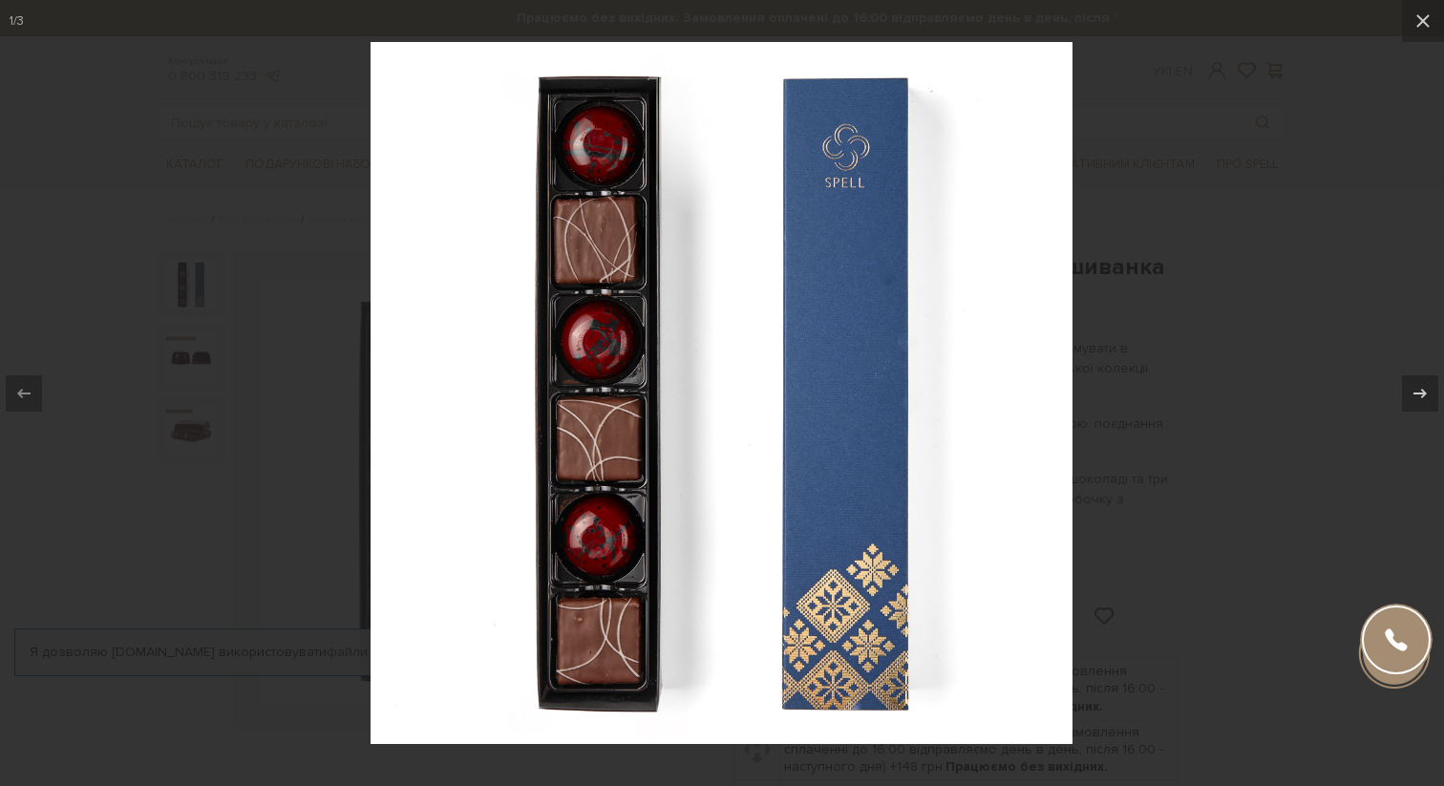
click at [1274, 339] on div at bounding box center [722, 393] width 1444 height 786
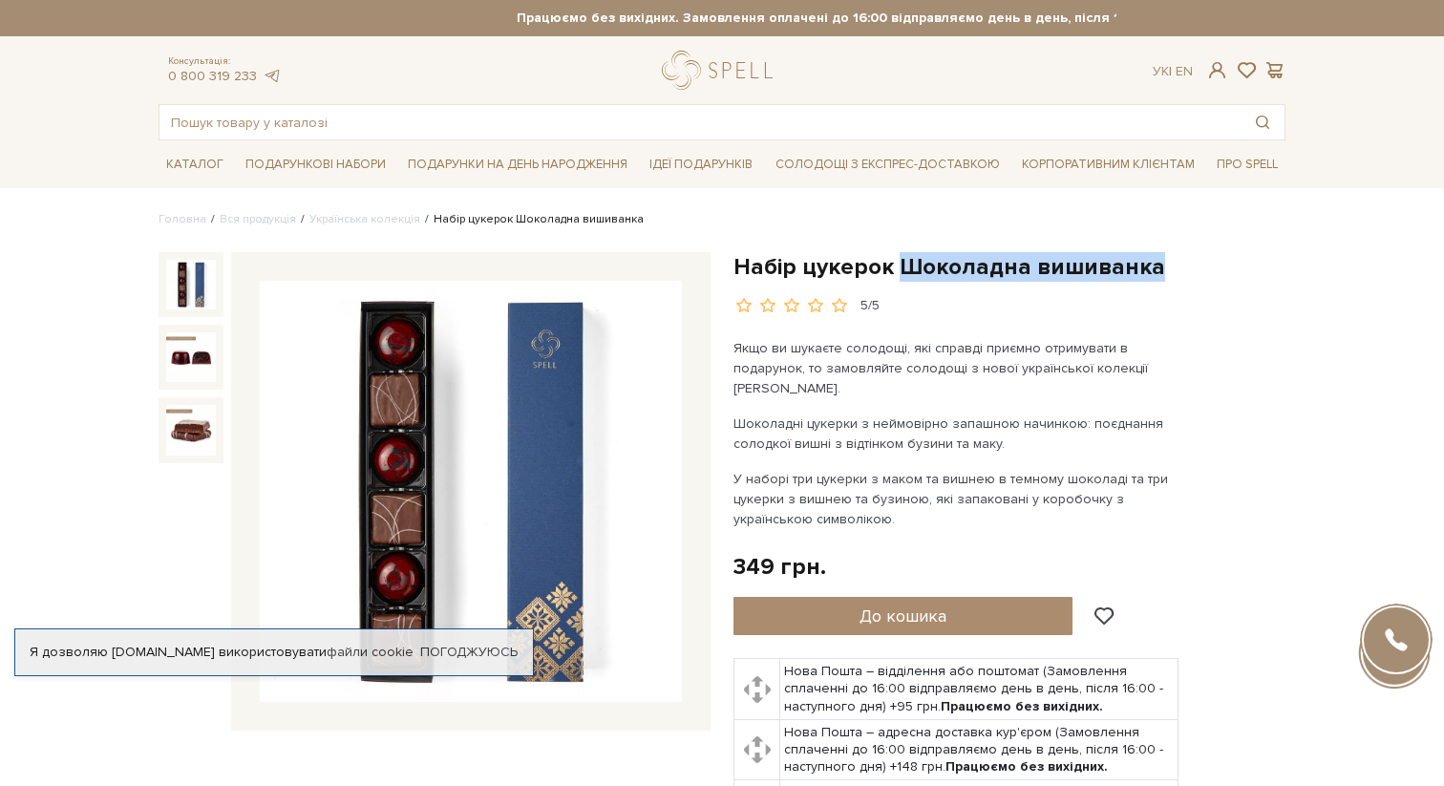
drag, startPoint x: 896, startPoint y: 262, endPoint x: 1154, endPoint y: 261, distance: 257.8
click at [1154, 261] on h1 "Набір цукерок Шоколадна вишиванка" at bounding box center [1009, 267] width 552 height 30
copy h1 "Шоколадна вишиванка"
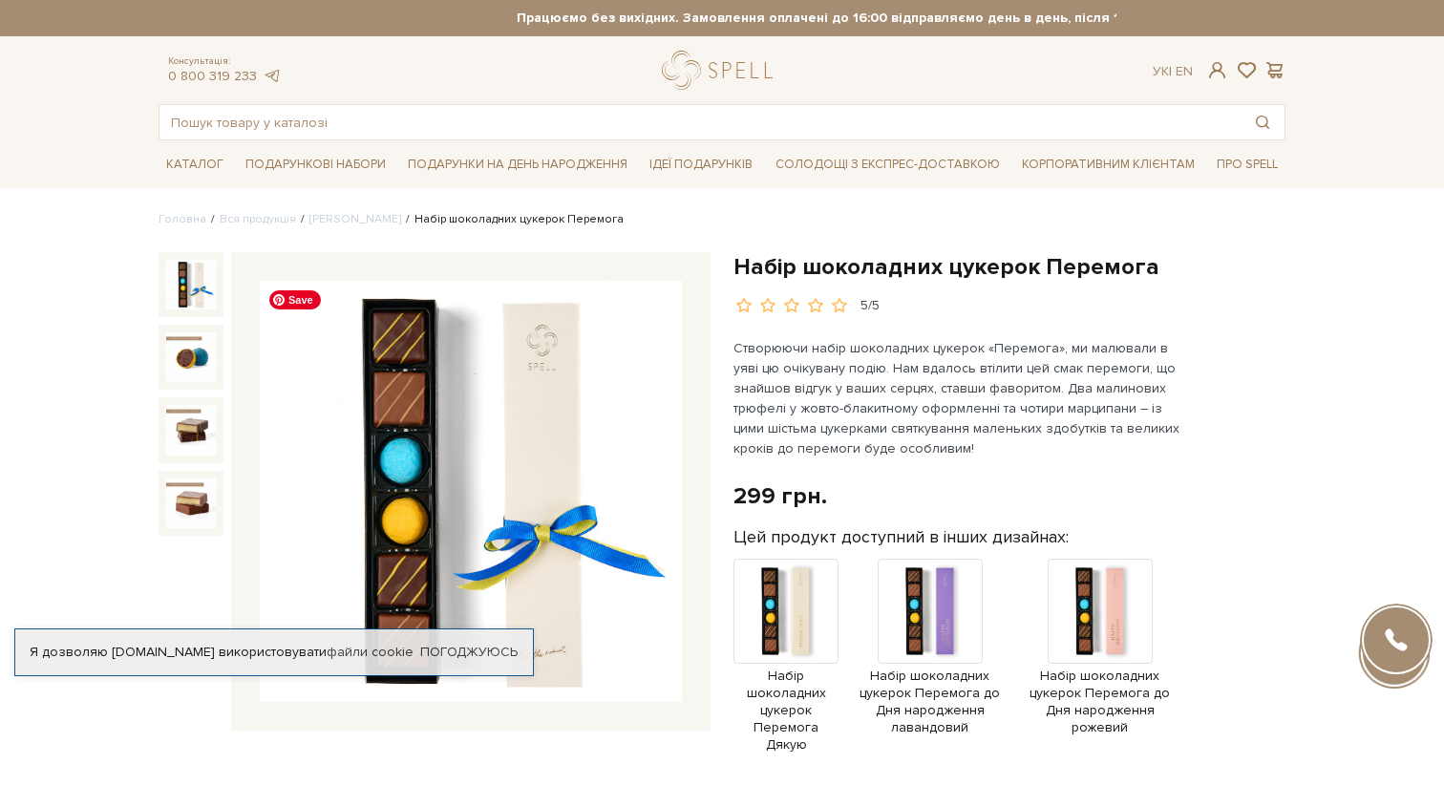
click at [557, 486] on img at bounding box center [471, 492] width 422 height 422
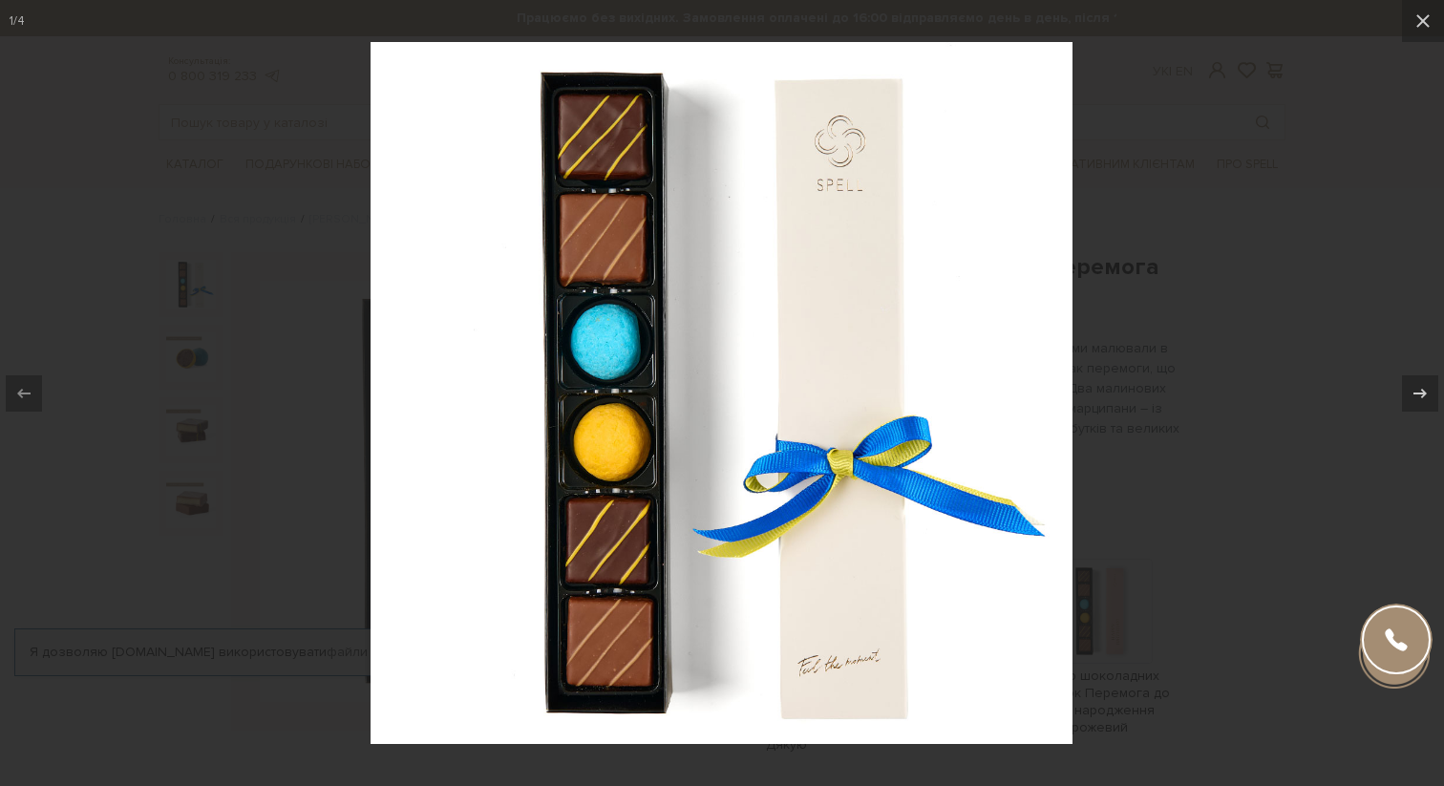
click at [1265, 229] on div at bounding box center [722, 393] width 1444 height 786
